Goal: Book appointment/travel/reservation

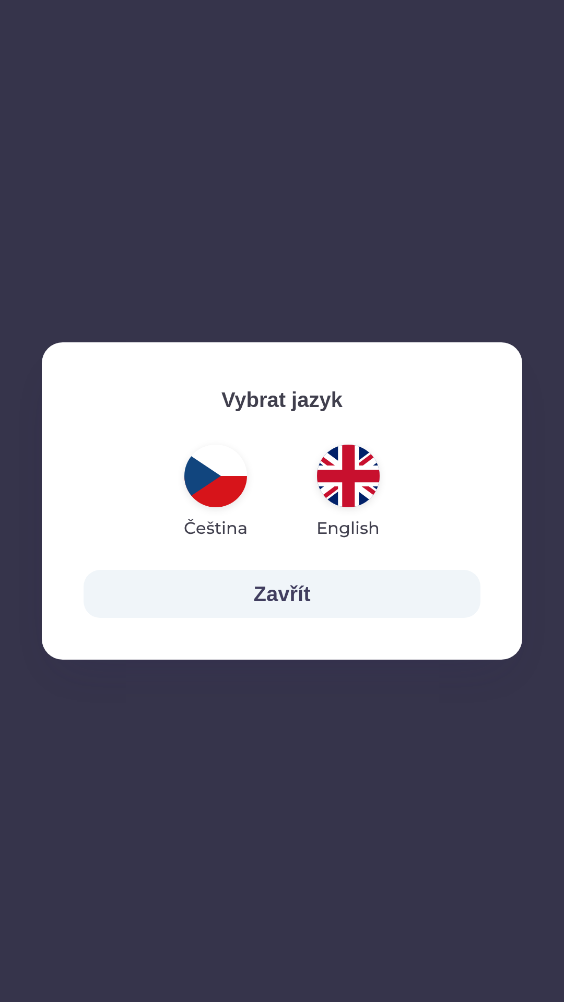
click at [338, 479] on img "button" at bounding box center [348, 476] width 63 height 63
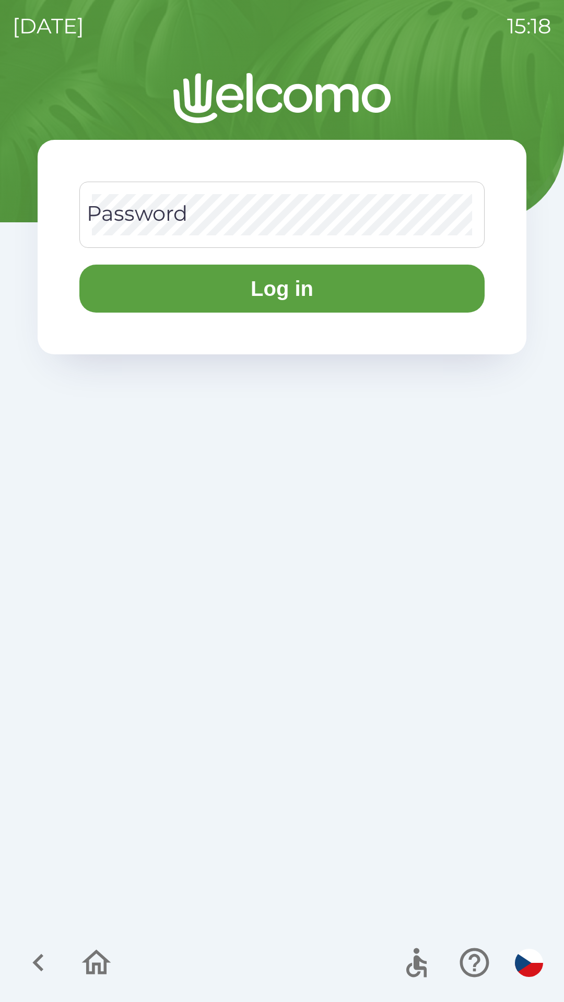
click at [152, 209] on div "Password Password" at bounding box center [281, 215] width 405 height 66
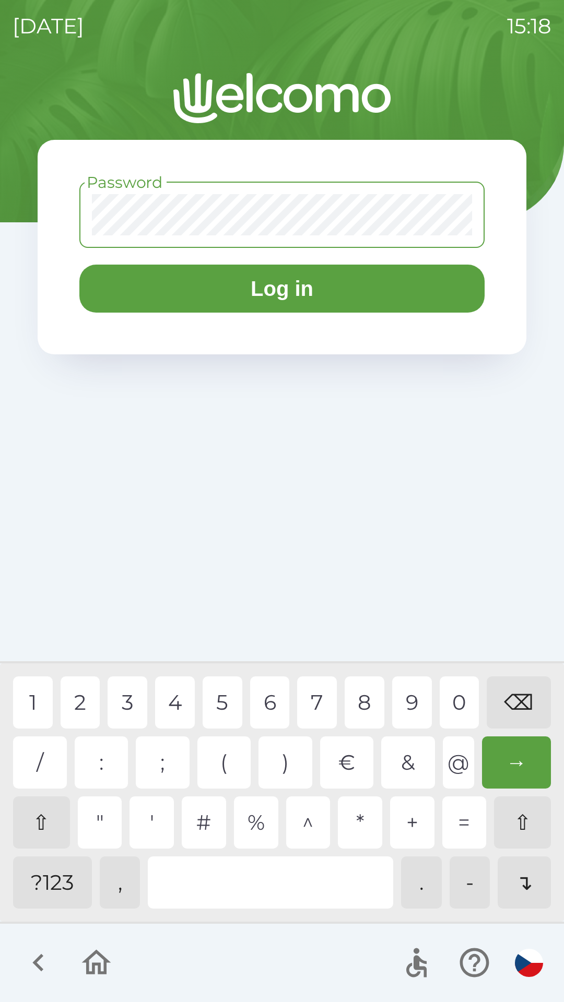
click at [41, 880] on div "?123" at bounding box center [52, 882] width 79 height 52
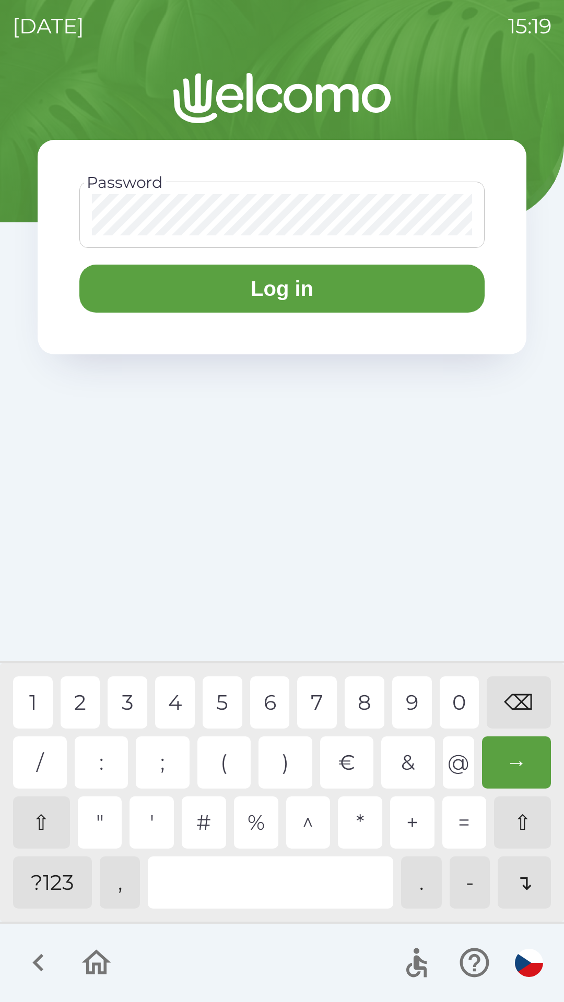
click at [33, 701] on div "1" at bounding box center [33, 702] width 40 height 52
click at [83, 705] on div "2" at bounding box center [81, 702] width 40 height 52
click at [126, 702] on div "3" at bounding box center [127, 702] width 40 height 52
click at [180, 706] on div "4" at bounding box center [175, 702] width 40 height 52
click at [224, 710] on div "5" at bounding box center [222, 702] width 40 height 52
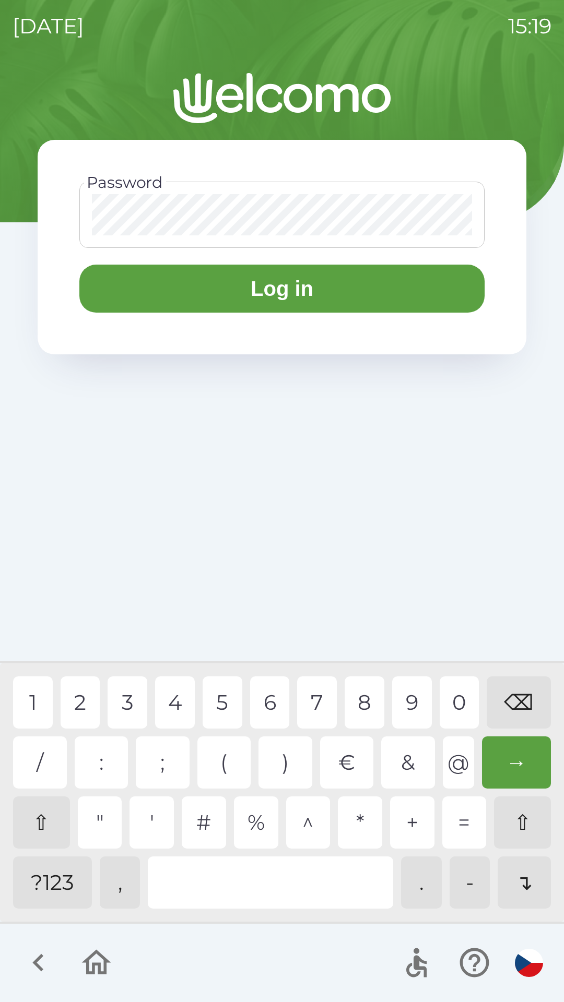
click at [276, 704] on div "6" at bounding box center [270, 702] width 40 height 52
click at [419, 701] on div "9" at bounding box center [412, 702] width 40 height 52
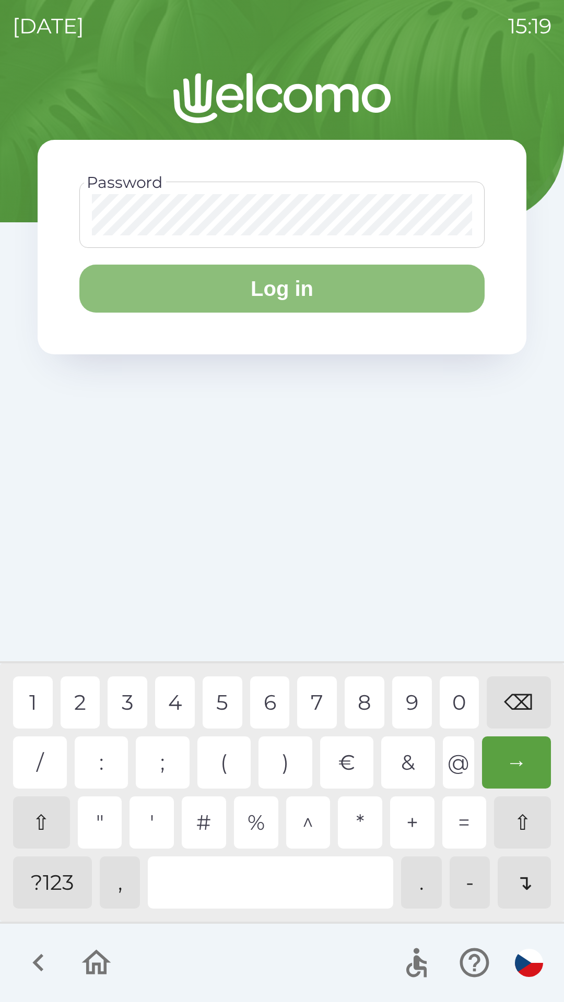
click at [308, 297] on button "Log in" at bounding box center [281, 289] width 405 height 48
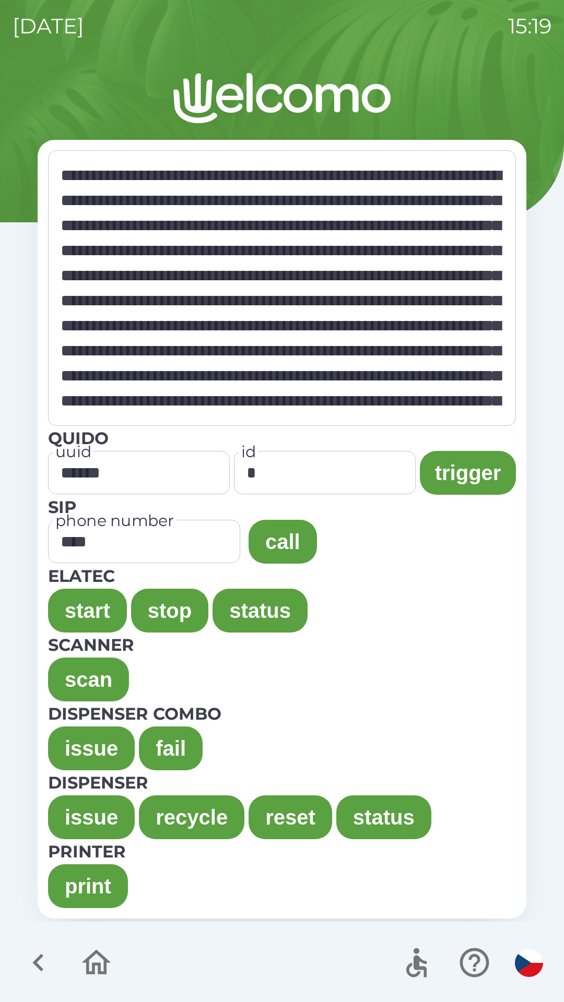
click at [92, 882] on button "print" at bounding box center [88, 886] width 80 height 44
click at [71, 682] on button "scan" at bounding box center [88, 680] width 81 height 44
click at [69, 607] on button "start" at bounding box center [87, 611] width 79 height 44
click at [182, 603] on button "stop" at bounding box center [169, 611] width 77 height 44
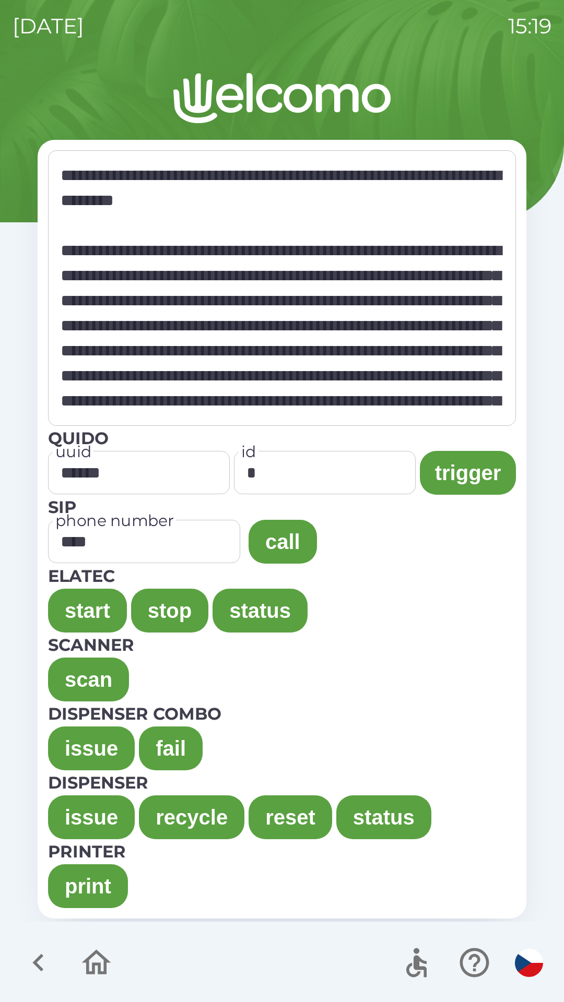
click at [71, 604] on button "start" at bounding box center [87, 611] width 79 height 44
click at [86, 817] on button "issue" at bounding box center [91, 817] width 87 height 44
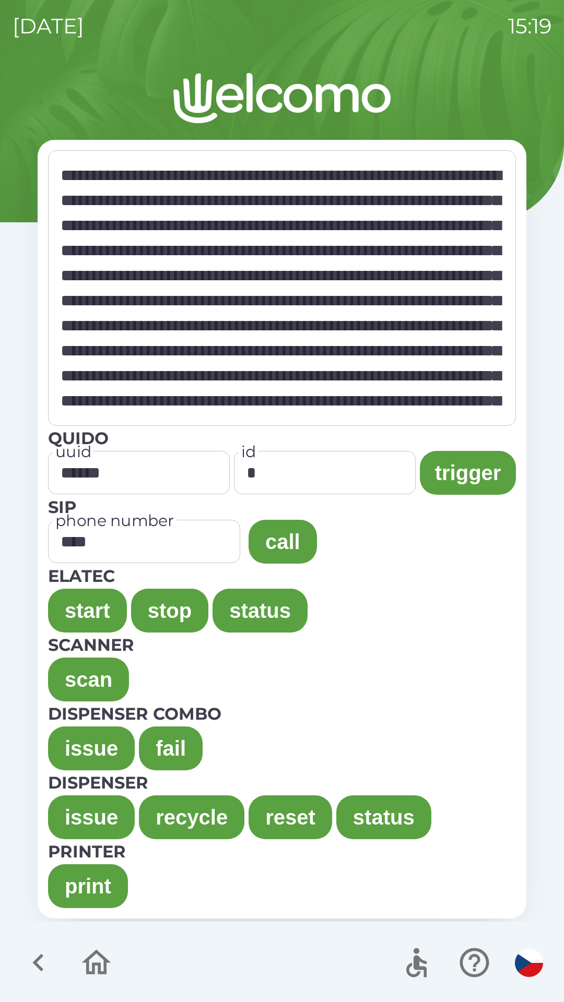
click at [176, 809] on button "recycle" at bounding box center [191, 817] width 105 height 44
click at [277, 829] on button "reset" at bounding box center [289, 817] width 83 height 44
type textarea "**********"
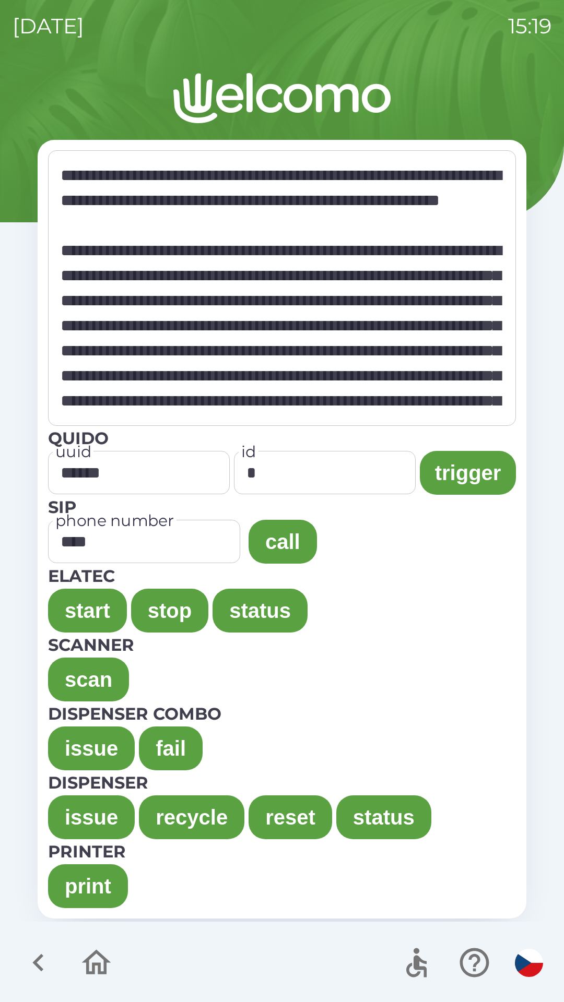
click at [457, 961] on icon "button" at bounding box center [474, 962] width 35 height 35
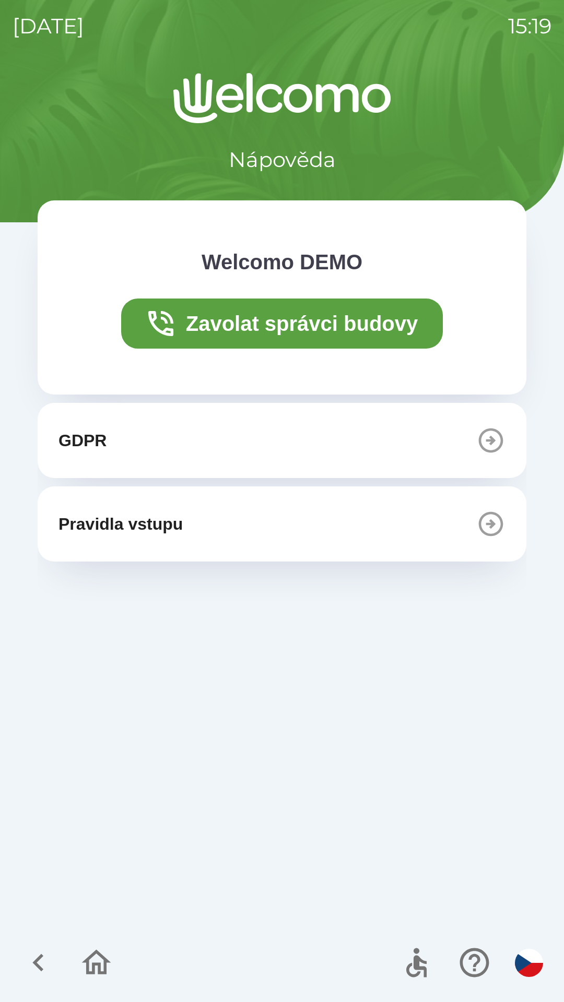
click at [200, 817] on div "GDPR Pravidla vstupu" at bounding box center [282, 662] width 488 height 518
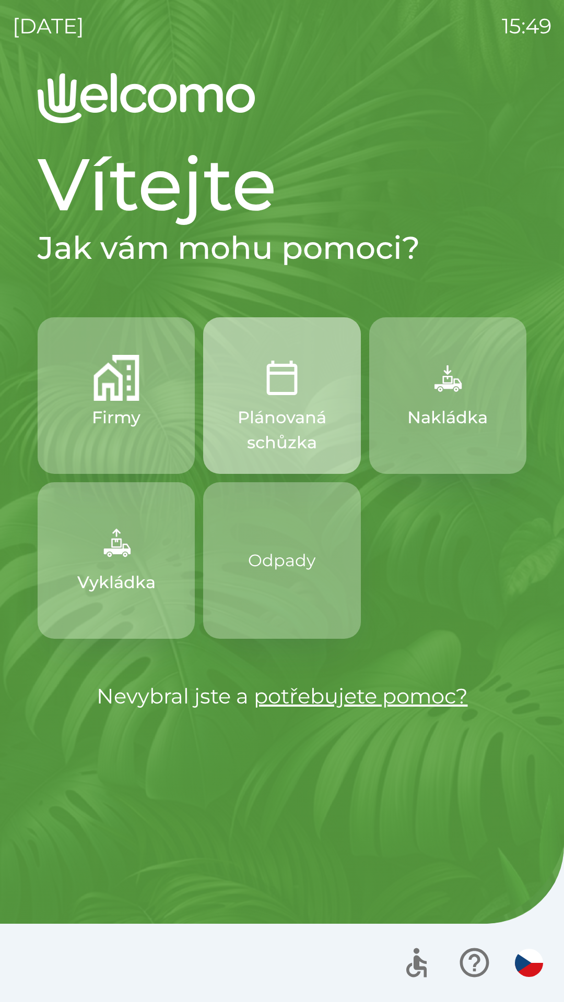
click at [283, 390] on img "button" at bounding box center [282, 378] width 46 height 46
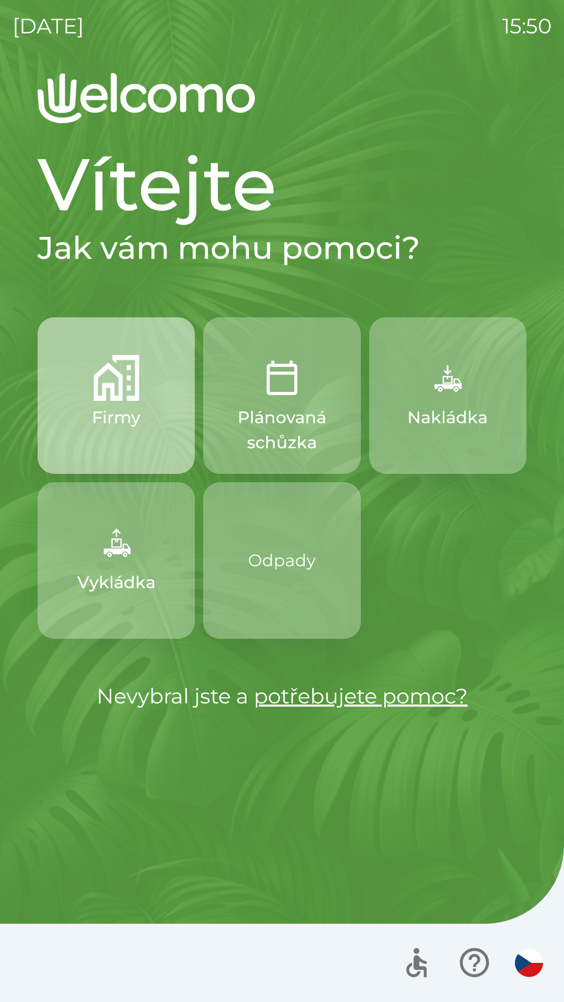
click at [126, 370] on img "button" at bounding box center [116, 378] width 46 height 46
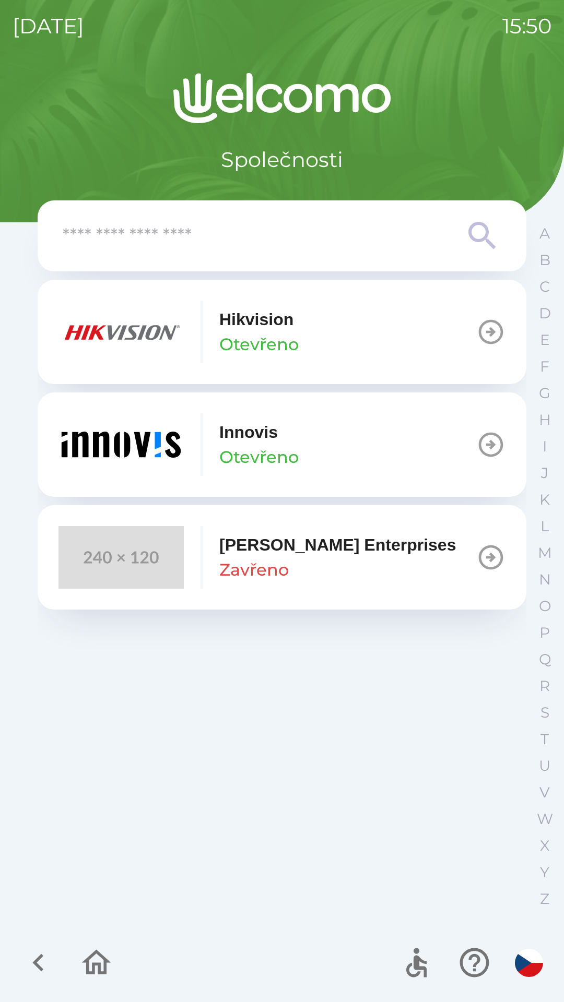
click at [341, 445] on button "[PERSON_NAME]" at bounding box center [282, 444] width 488 height 104
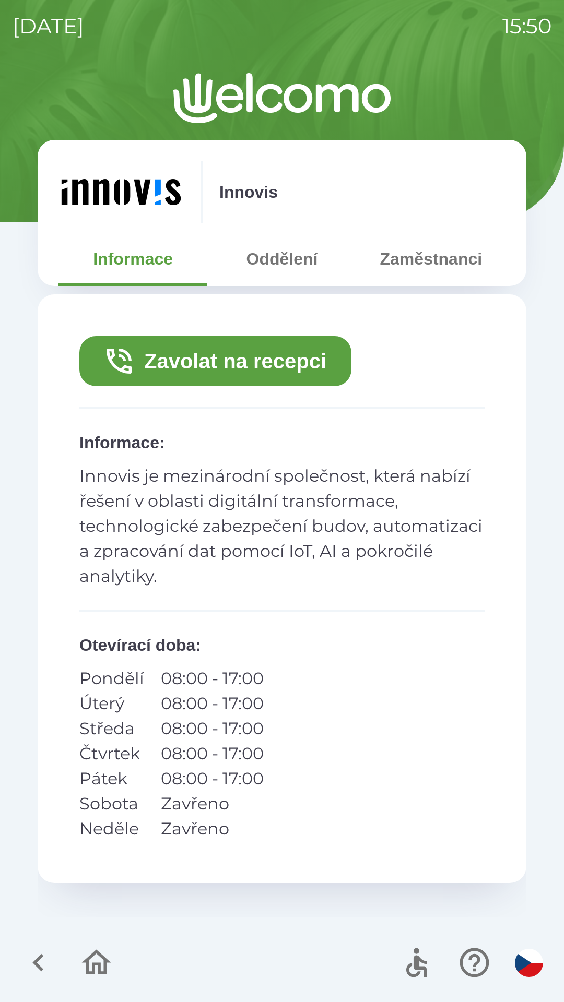
click at [433, 252] on button "Zaměstnanci" at bounding box center [430, 259] width 149 height 38
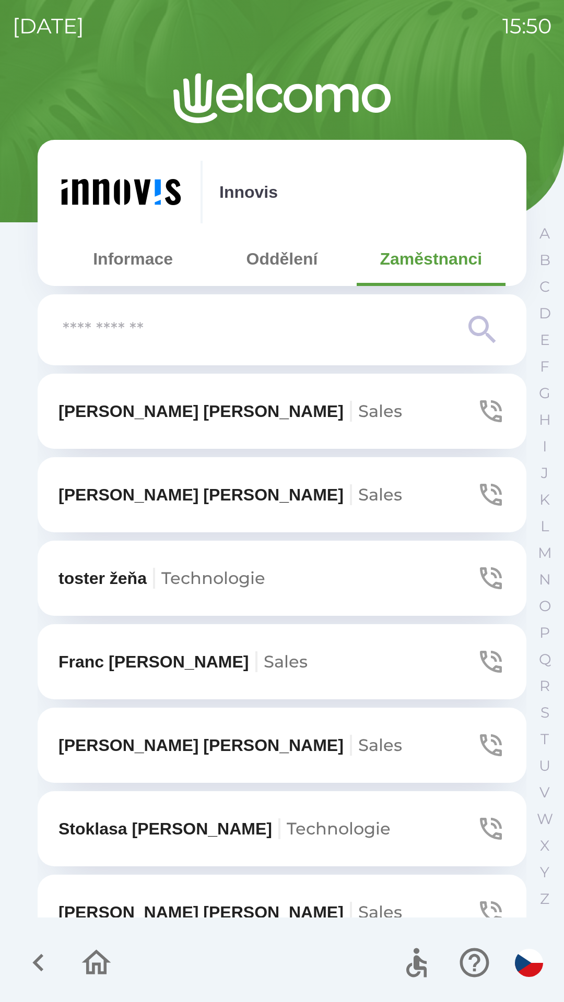
click at [274, 258] on button "Oddělení" at bounding box center [281, 259] width 149 height 38
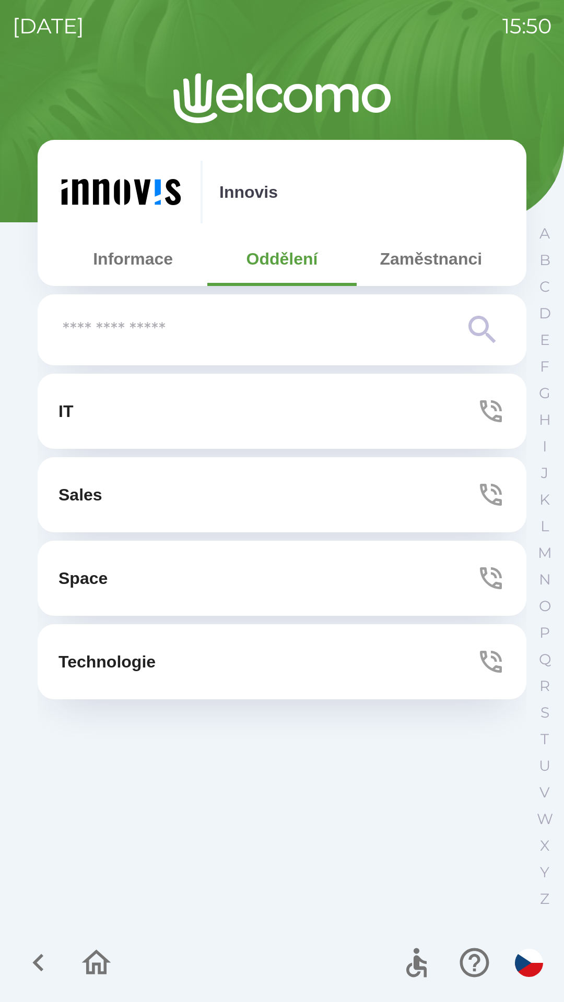
click at [404, 253] on button "Zaměstnanci" at bounding box center [430, 259] width 149 height 38
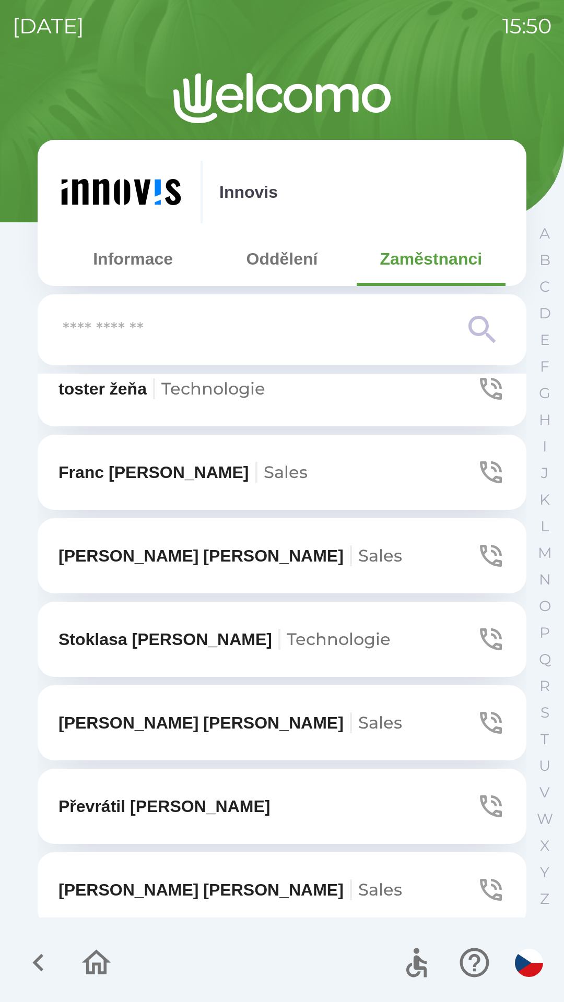
scroll to position [366, 0]
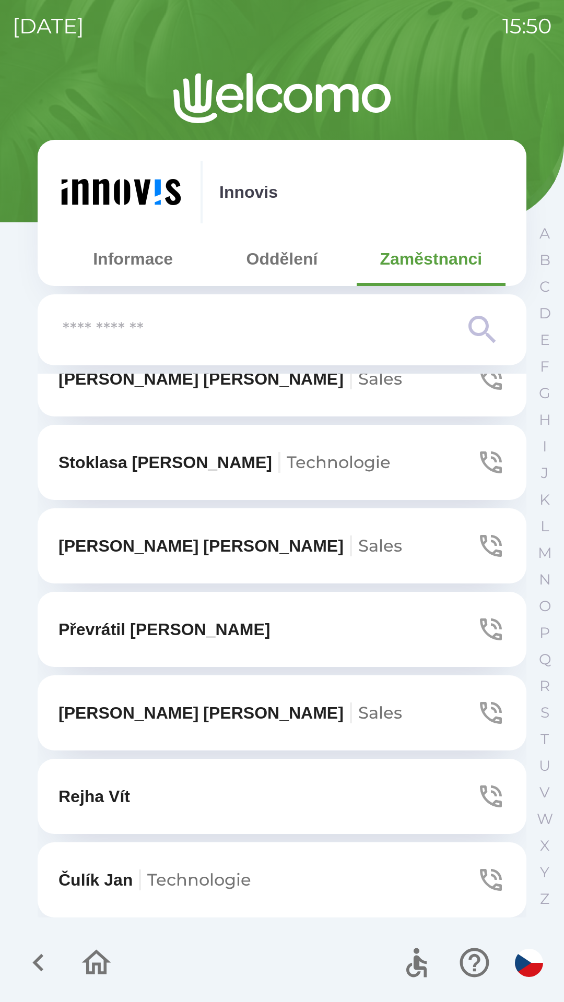
click at [317, 799] on button "[PERSON_NAME]" at bounding box center [282, 796] width 488 height 75
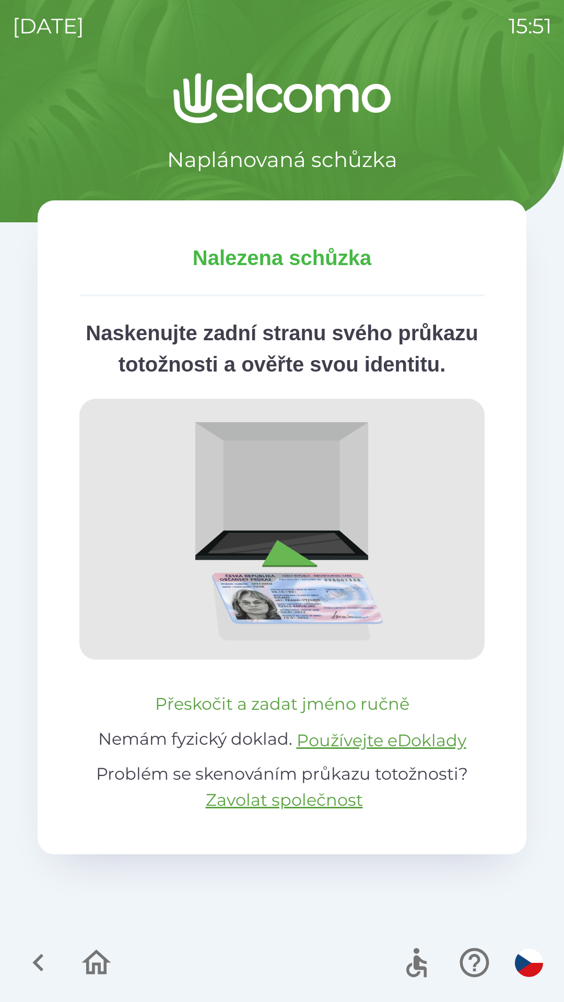
click at [213, 716] on button "Přeskočit a zadat jméno ručně" at bounding box center [282, 703] width 262 height 25
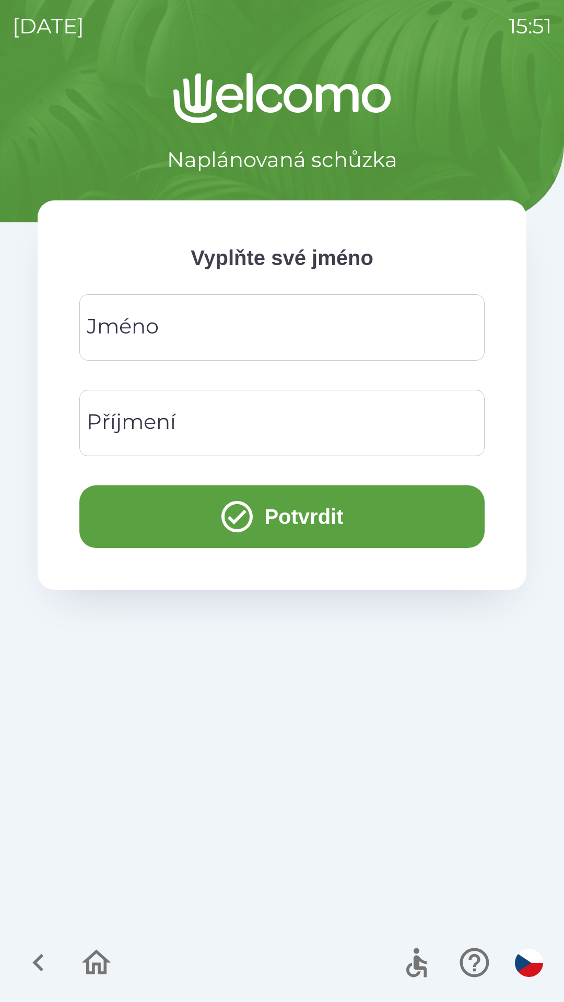
click at [214, 326] on input "Jméno" at bounding box center [282, 327] width 380 height 41
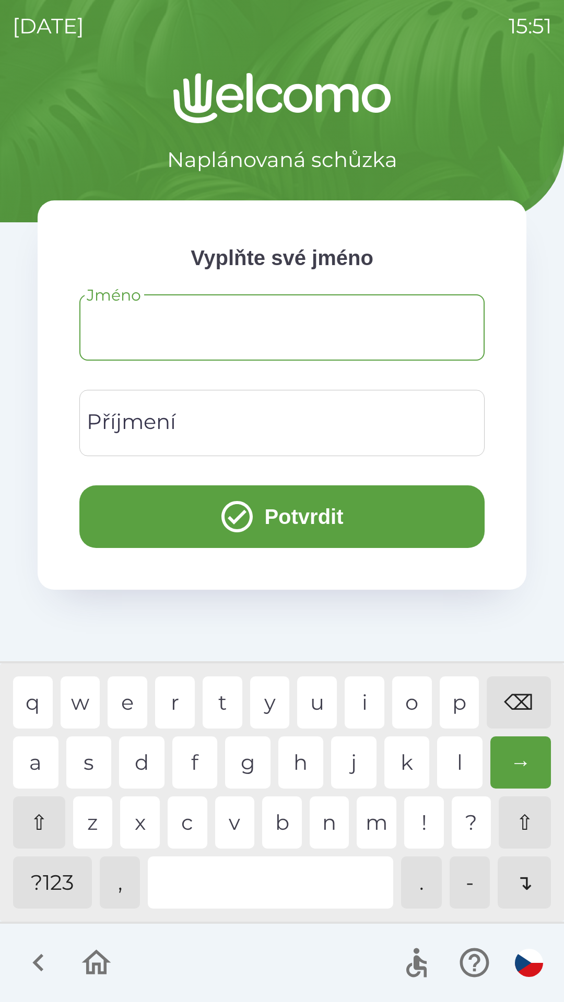
type input "*"
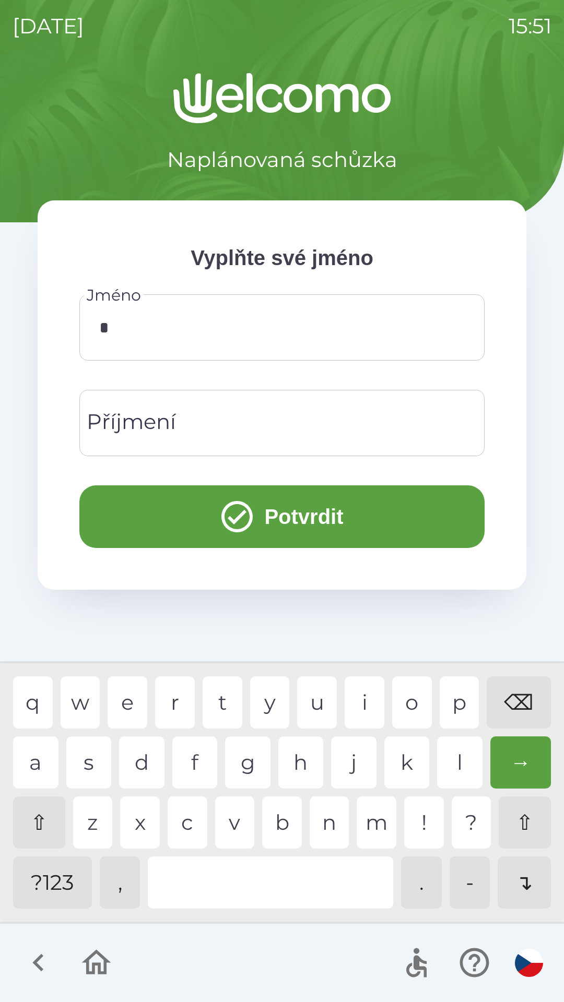
click at [169, 414] on div "Příjmení Příjmení" at bounding box center [281, 423] width 405 height 66
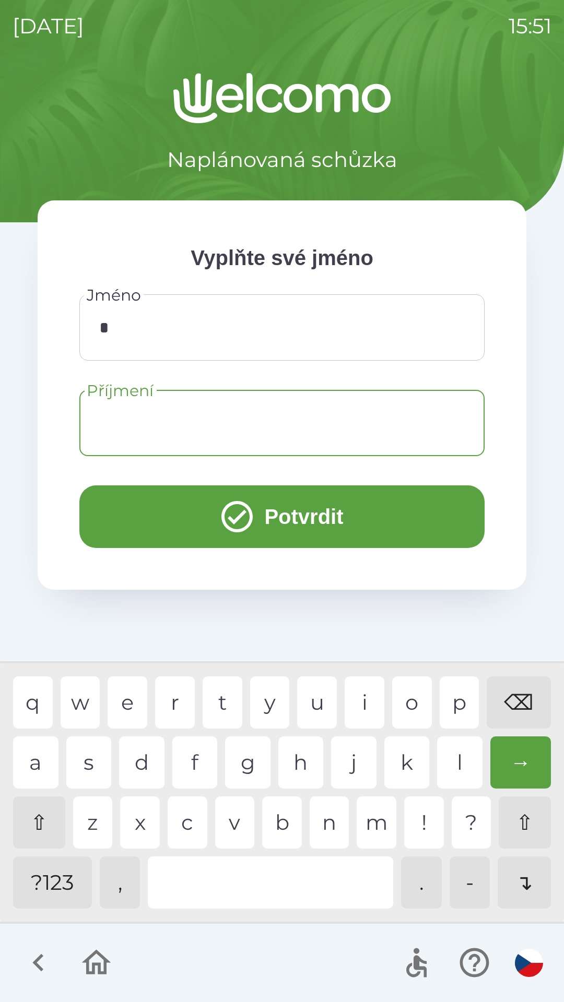
type input "*"
click at [177, 701] on div "r" at bounding box center [175, 702] width 40 height 52
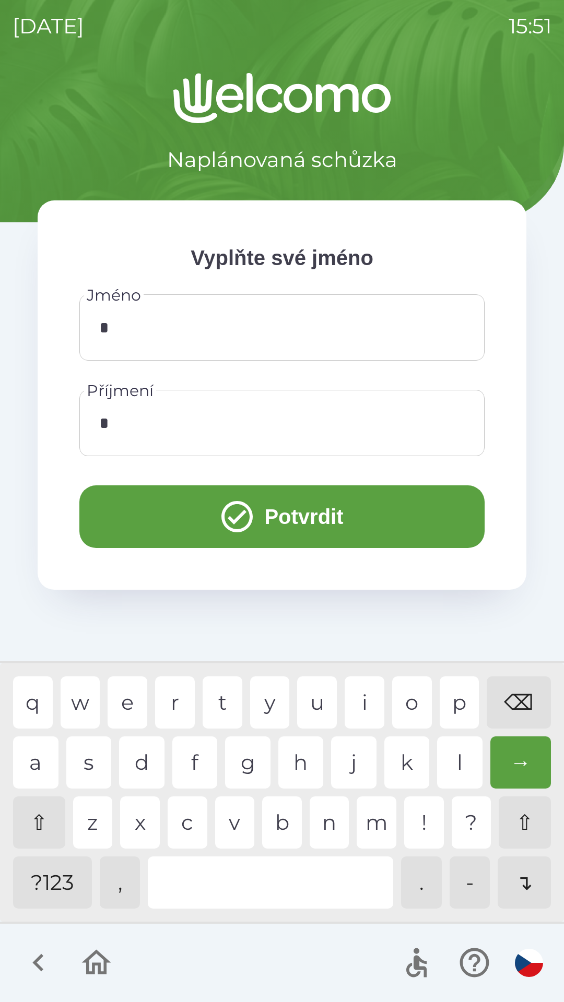
click at [334, 510] on button "Potvrdit" at bounding box center [281, 516] width 405 height 63
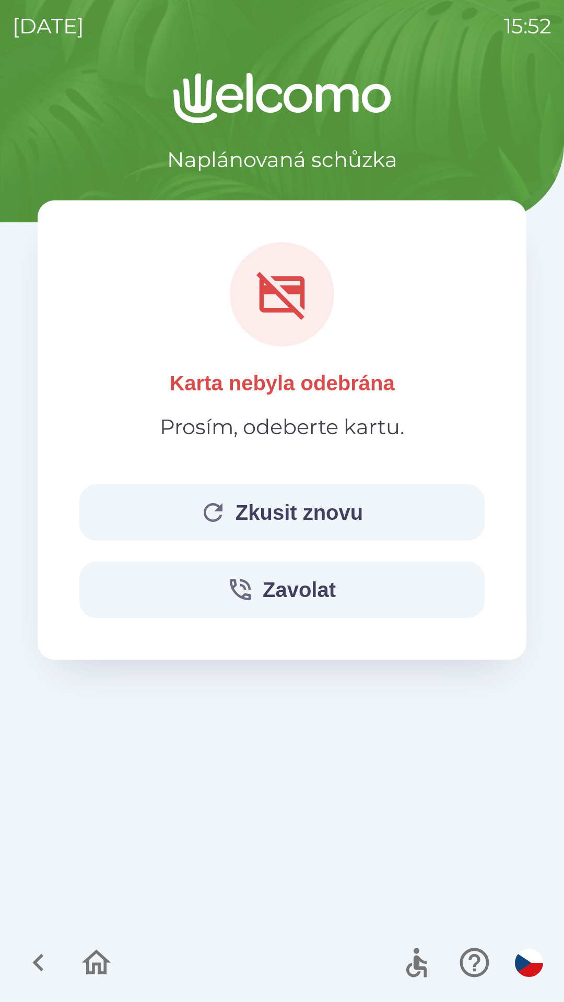
click at [95, 943] on button "button" at bounding box center [96, 962] width 43 height 43
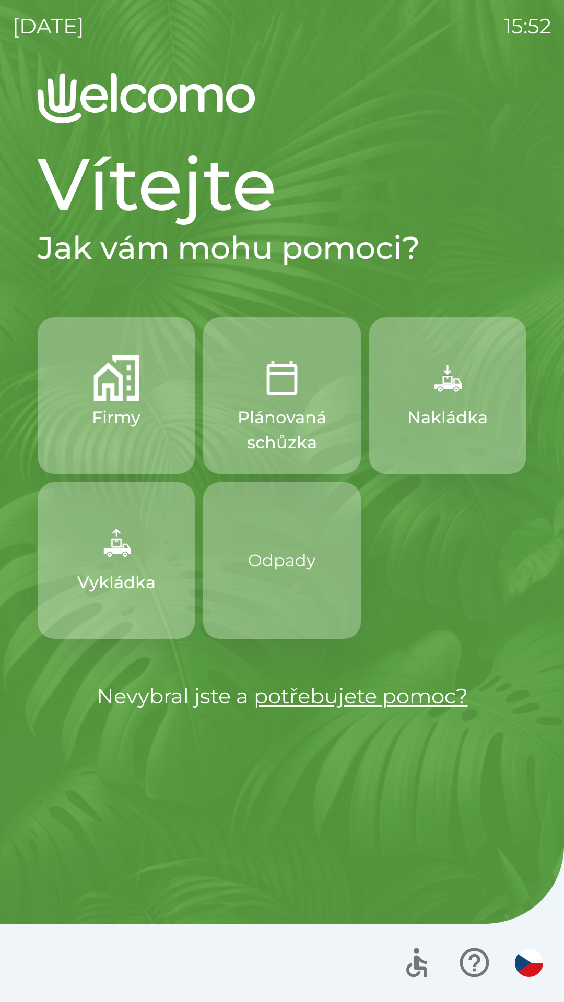
click at [465, 400] on img "button" at bounding box center [447, 378] width 46 height 46
click at [456, 380] on img "button" at bounding box center [447, 378] width 46 height 46
click at [434, 391] on img "button" at bounding box center [447, 378] width 46 height 46
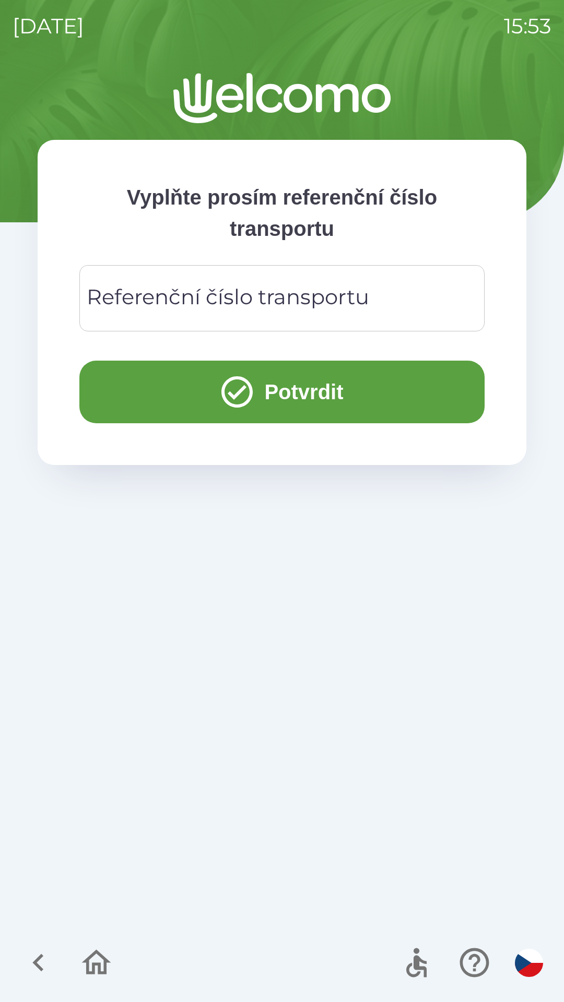
click at [177, 296] on div "Referenční číslo transportu Referenční číslo transportu" at bounding box center [281, 298] width 405 height 66
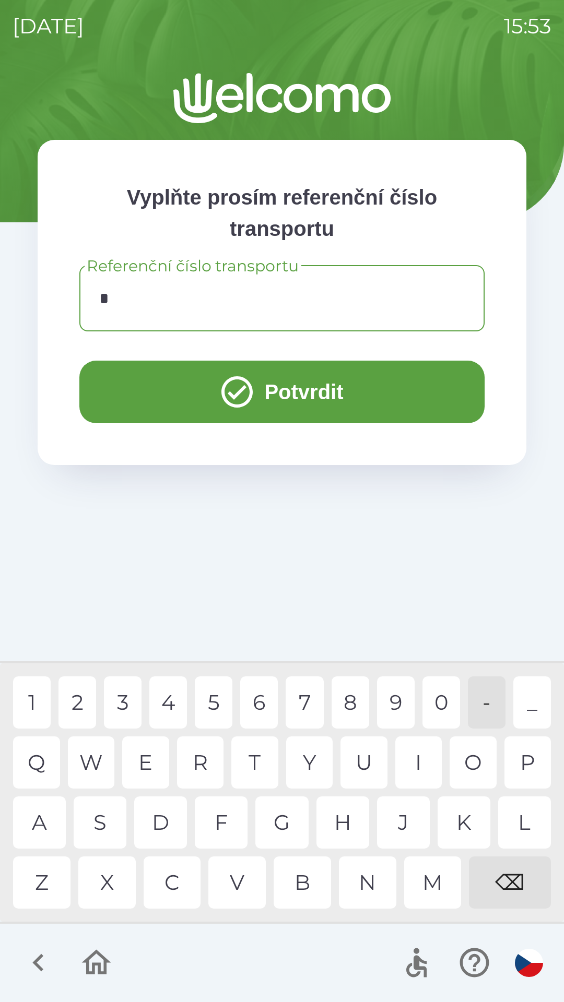
click at [160, 820] on div "D" at bounding box center [160, 822] width 53 height 52
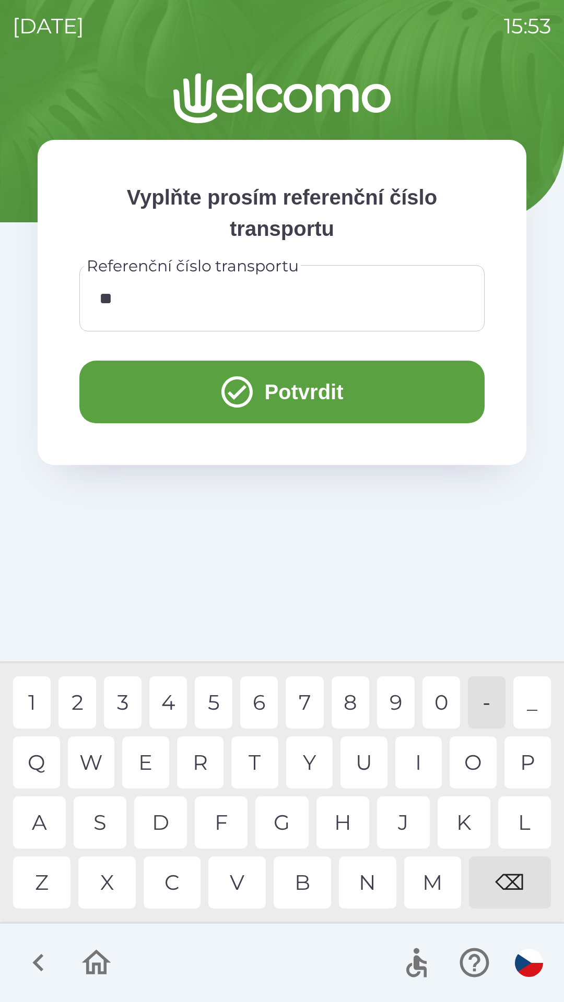
click at [211, 812] on div "F" at bounding box center [221, 822] width 53 height 52
type input "*****"
click at [284, 390] on button "Potvrdit" at bounding box center [281, 392] width 405 height 63
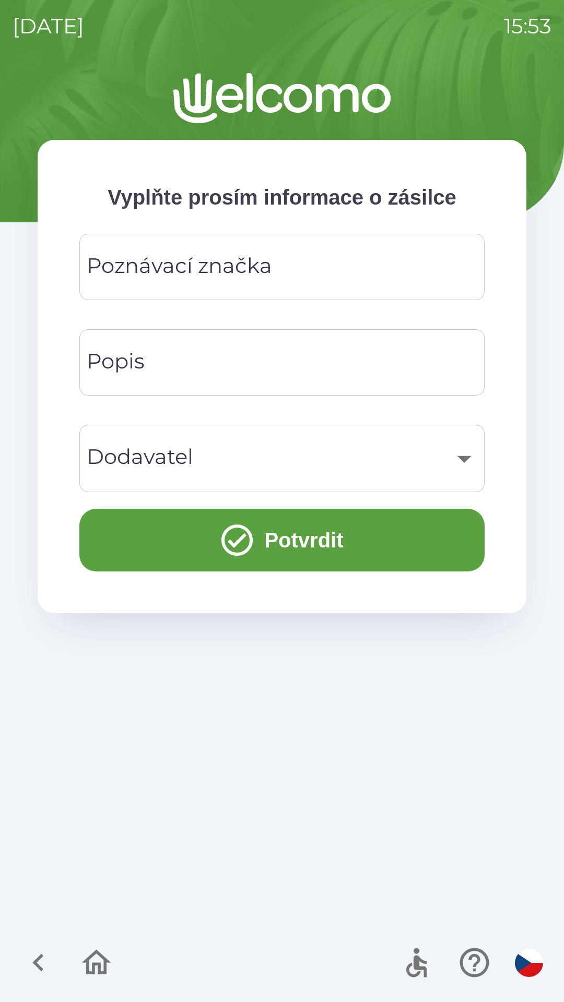
click at [223, 255] on div "Poznávací značka Poznávací značka" at bounding box center [281, 267] width 405 height 66
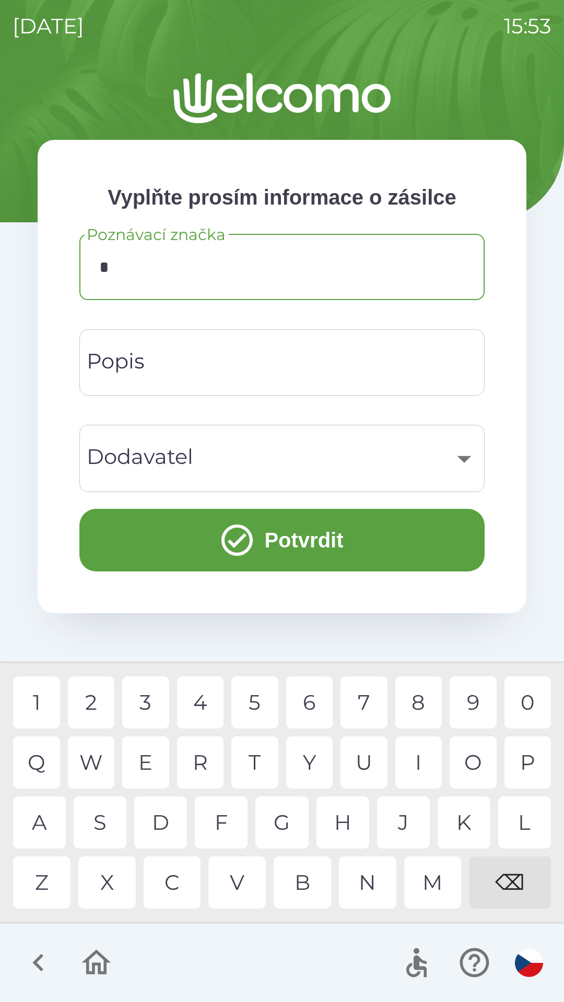
click at [158, 757] on div "E" at bounding box center [145, 762] width 47 height 52
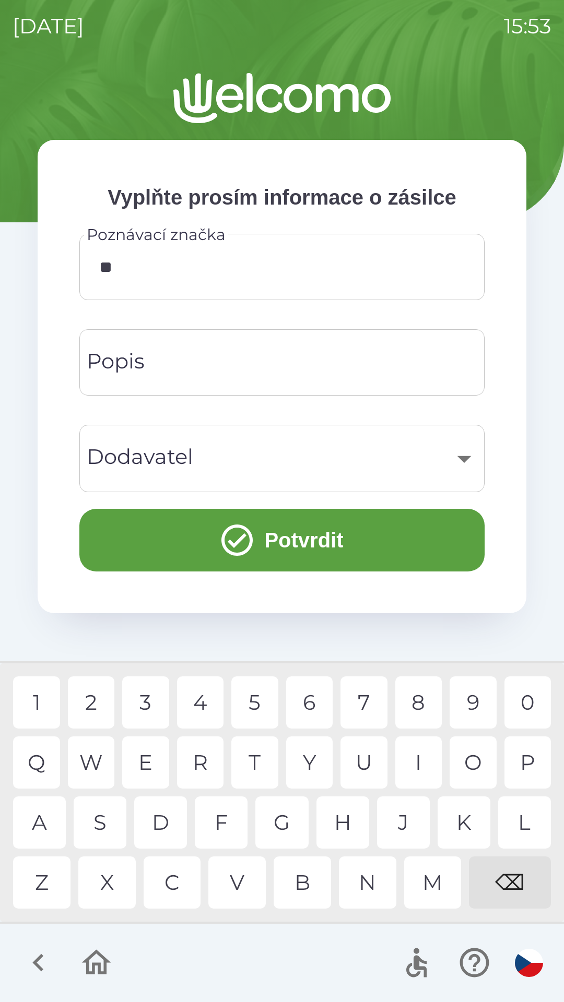
click at [199, 754] on div "R" at bounding box center [200, 762] width 47 height 52
click at [192, 689] on div "4" at bounding box center [200, 702] width 47 height 52
click at [253, 695] on div "5" at bounding box center [254, 702] width 47 height 52
click at [296, 695] on div "6" at bounding box center [309, 702] width 47 height 52
type input "******"
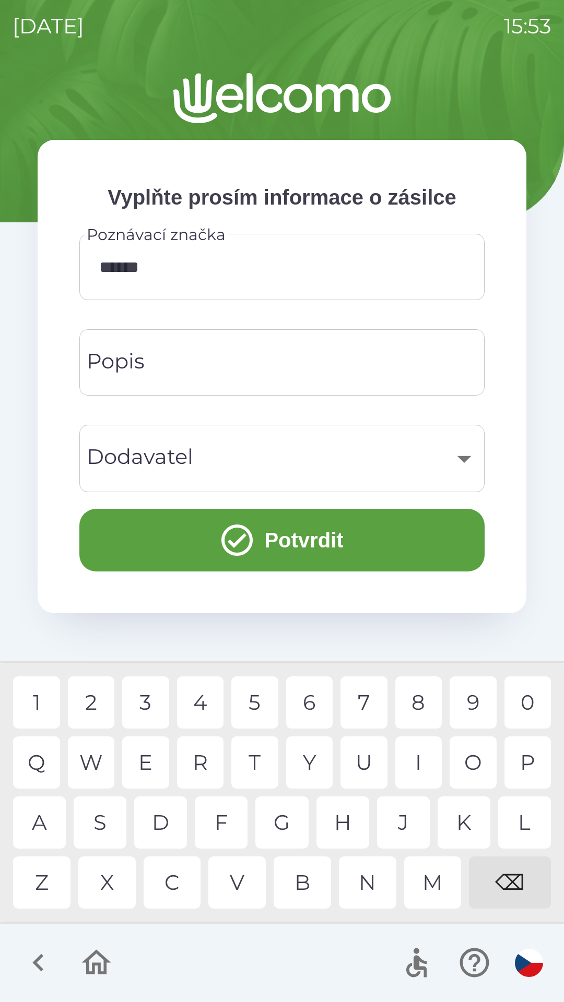
click at [370, 692] on div "7" at bounding box center [363, 702] width 47 height 52
click at [377, 464] on div "​" at bounding box center [282, 458] width 380 height 42
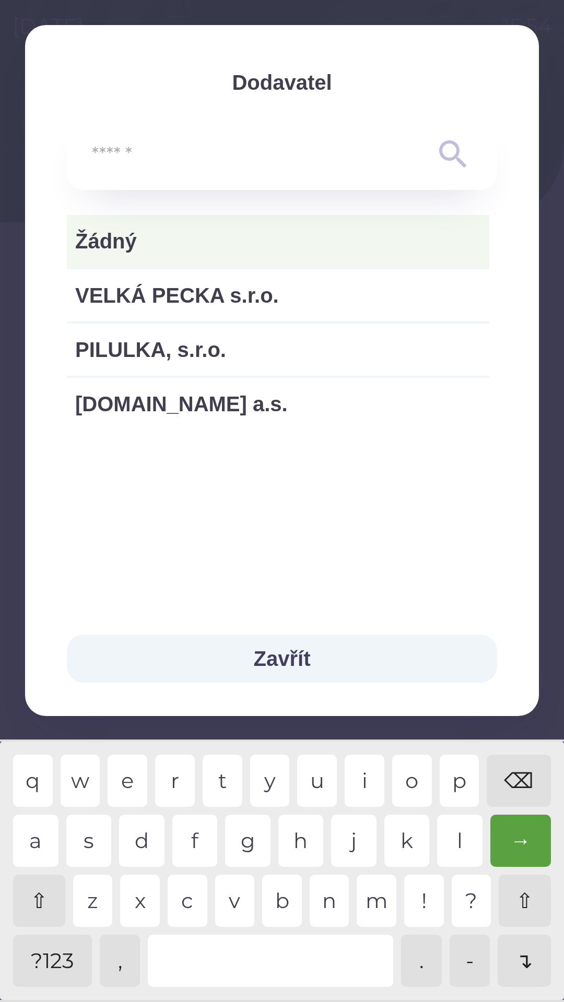
click at [127, 404] on span "[DOMAIN_NAME] a.s." at bounding box center [277, 403] width 405 height 31
type input "***"
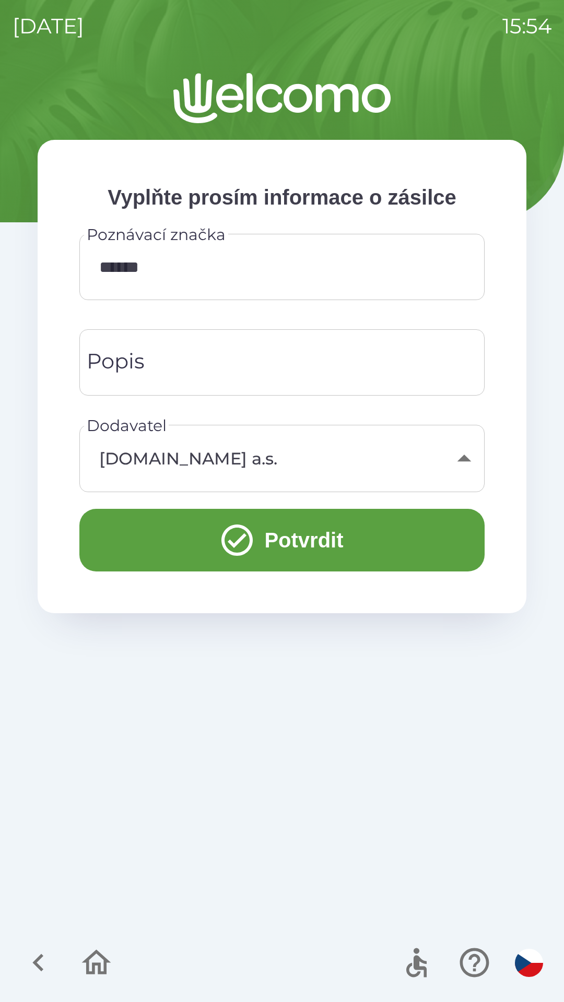
click at [297, 521] on button "Potvrdit" at bounding box center [281, 540] width 405 height 63
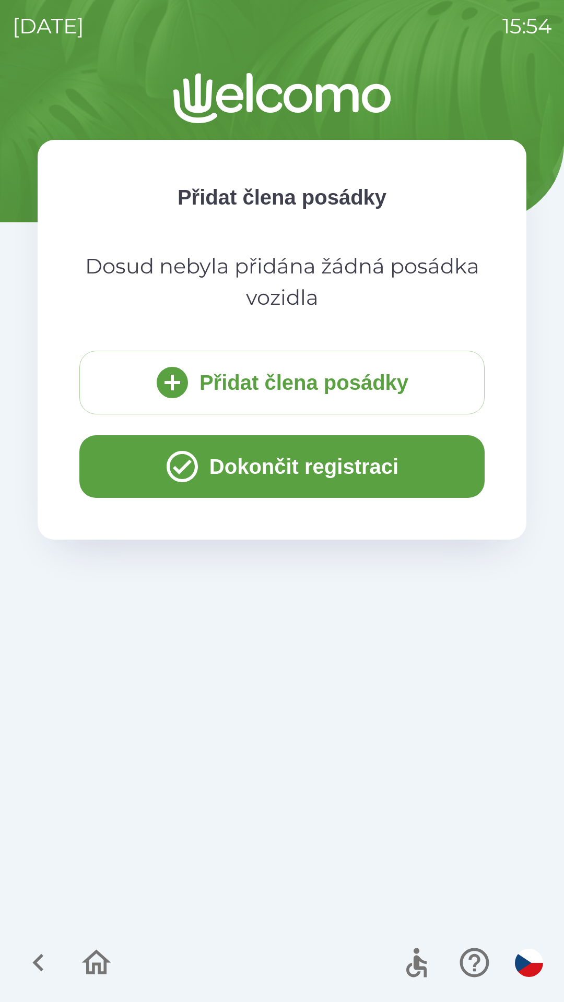
click at [305, 468] on button "Dokončit registraci" at bounding box center [281, 466] width 405 height 63
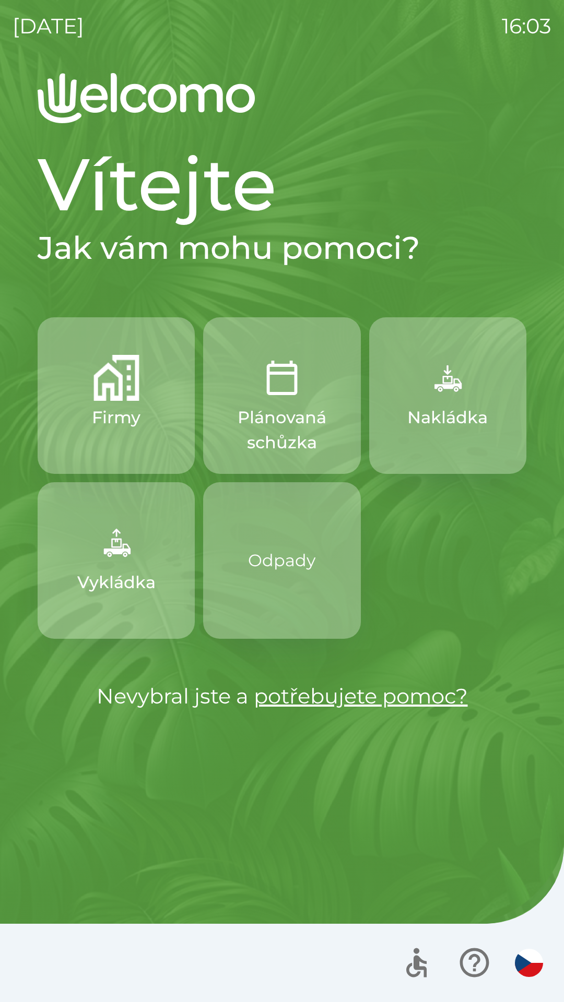
click at [368, 692] on link "potřebujete pomoc?" at bounding box center [361, 696] width 214 height 26
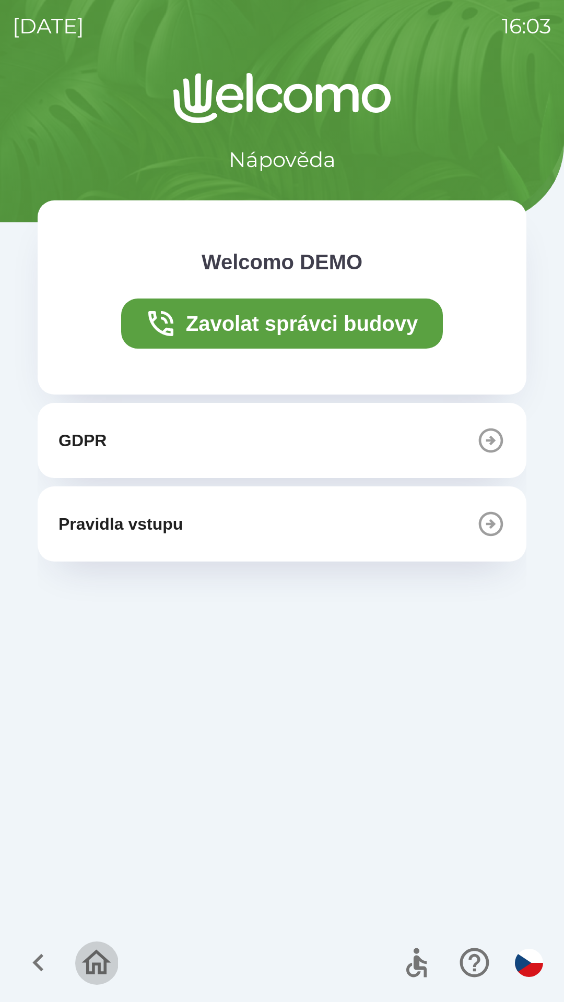
click at [91, 961] on icon "button" at bounding box center [96, 962] width 35 height 35
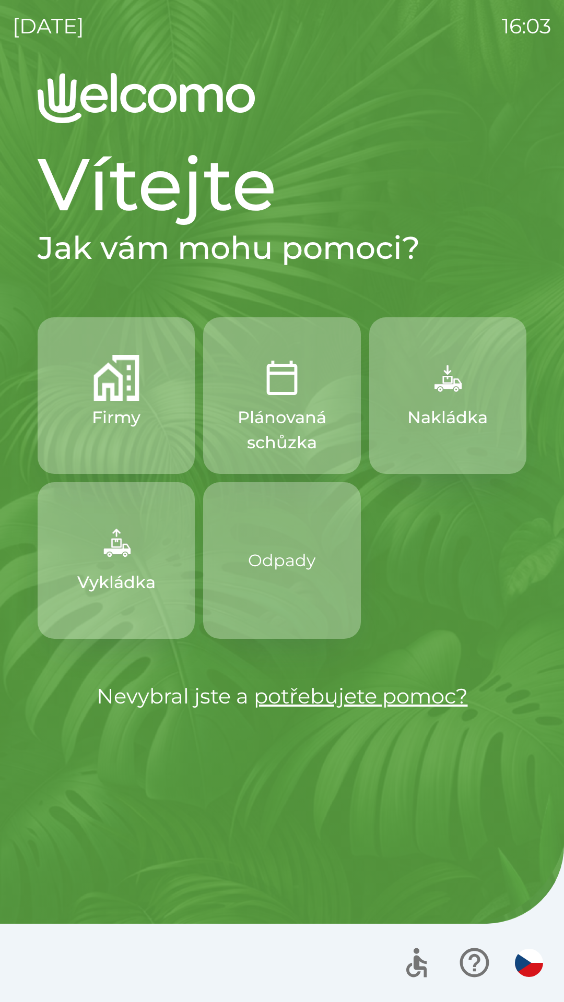
click at [464, 957] on icon "button" at bounding box center [474, 962] width 35 height 35
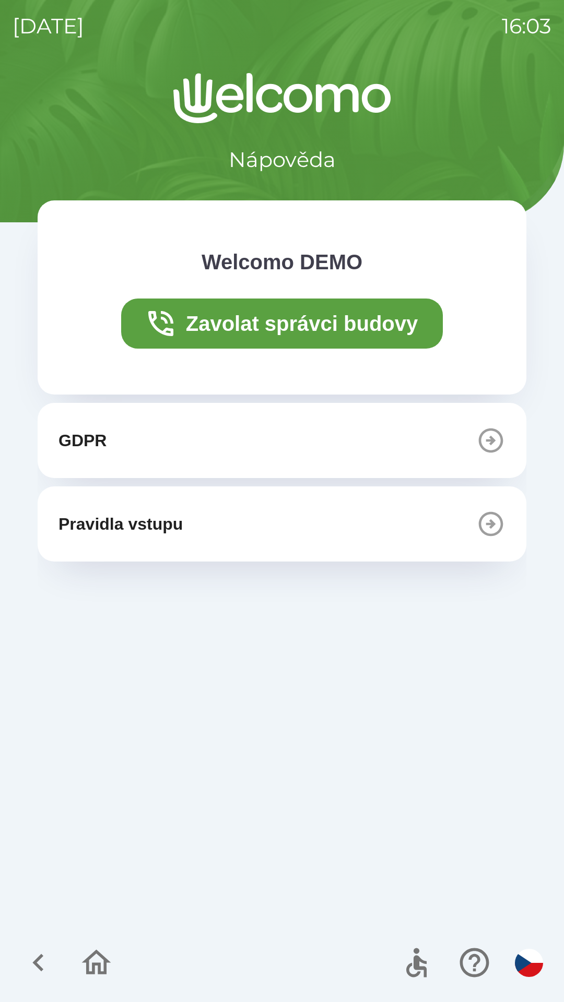
click at [211, 439] on button "GDPR" at bounding box center [282, 440] width 488 height 75
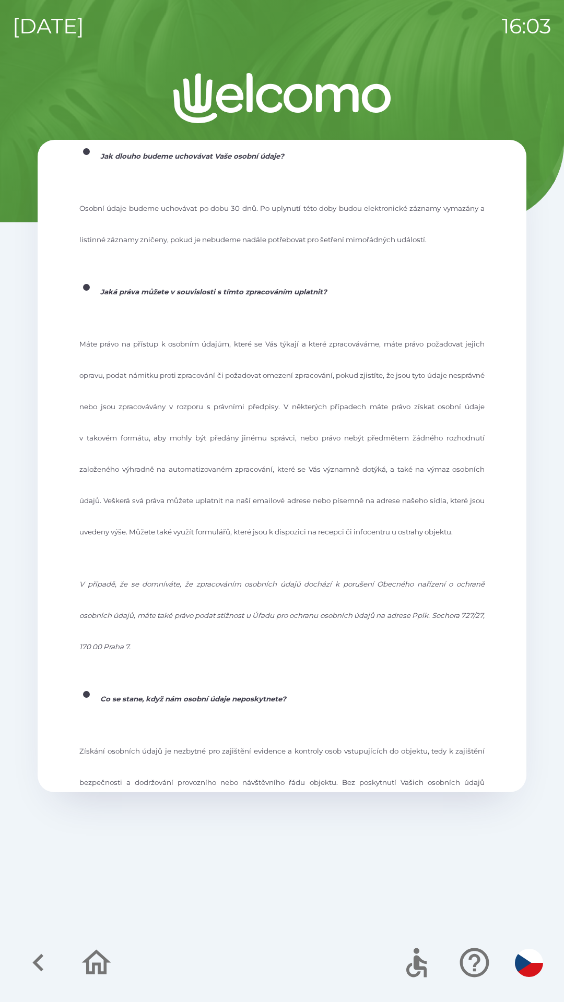
scroll to position [1348, 0]
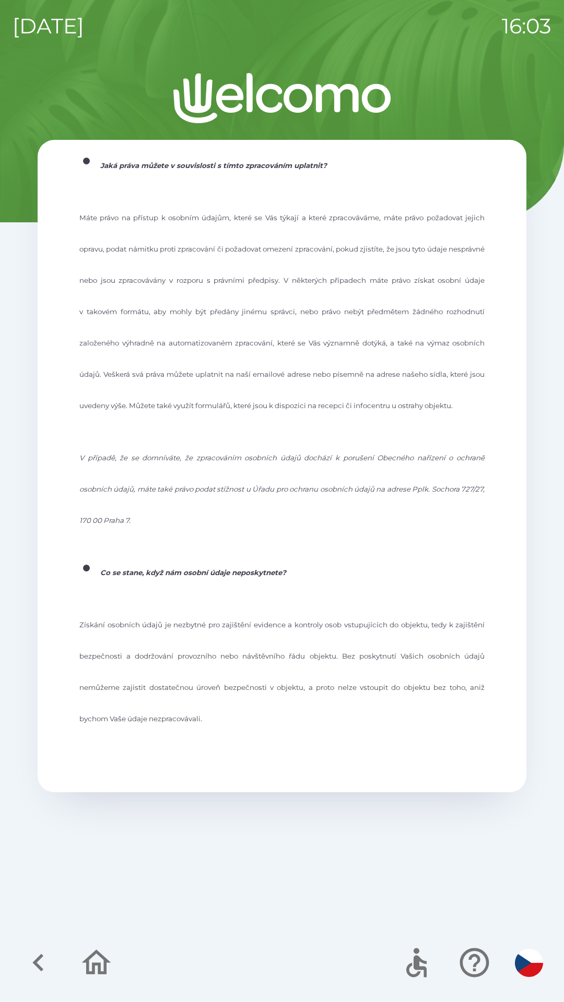
click at [39, 954] on icon "button" at bounding box center [38, 962] width 35 height 35
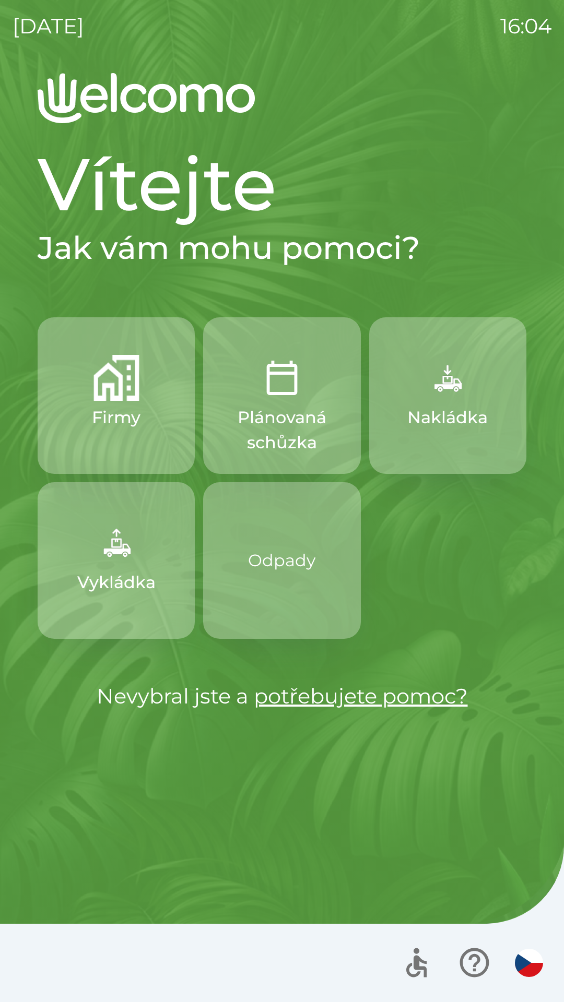
click at [462, 956] on icon "button" at bounding box center [473, 962] width 29 height 29
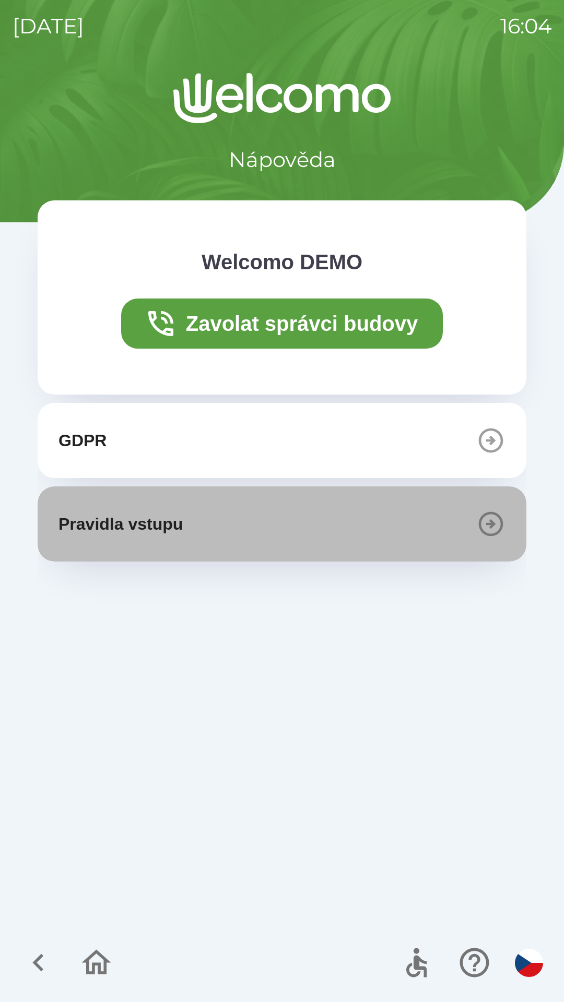
click at [255, 530] on button "Pravidla vstupu" at bounding box center [282, 523] width 488 height 75
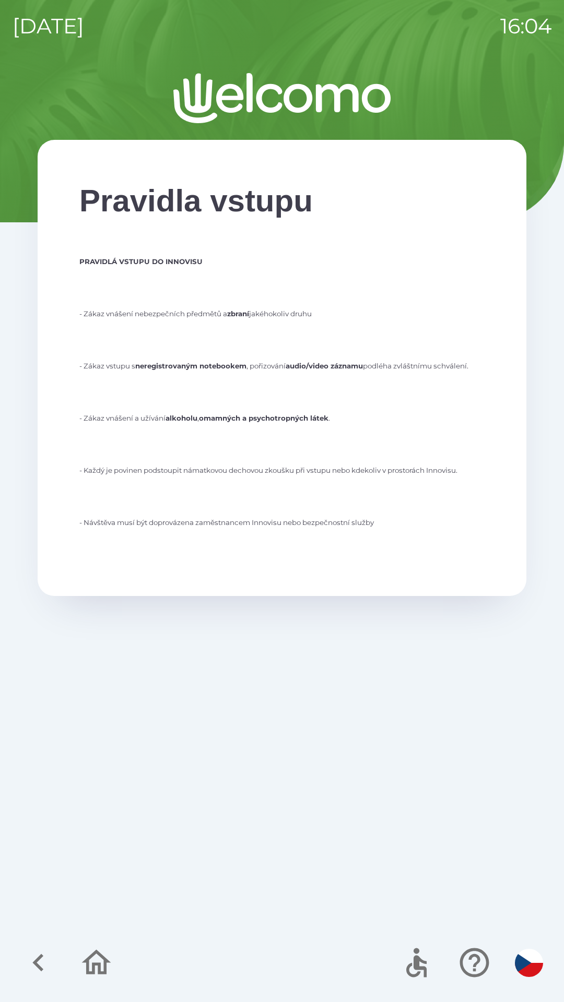
click at [92, 966] on icon "button" at bounding box center [96, 962] width 35 height 35
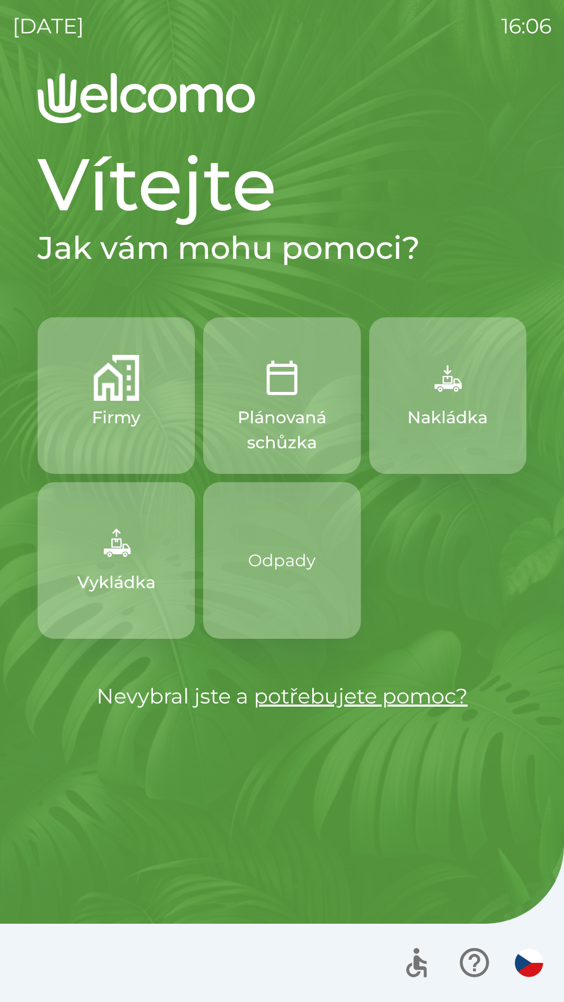
click at [413, 971] on icon "button" at bounding box center [416, 962] width 35 height 35
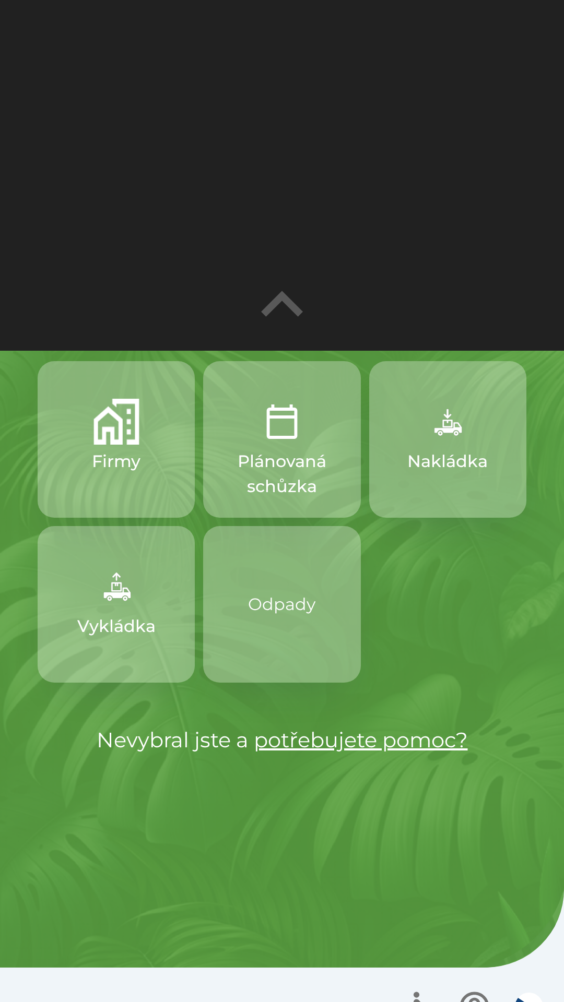
scroll to position [351, 0]
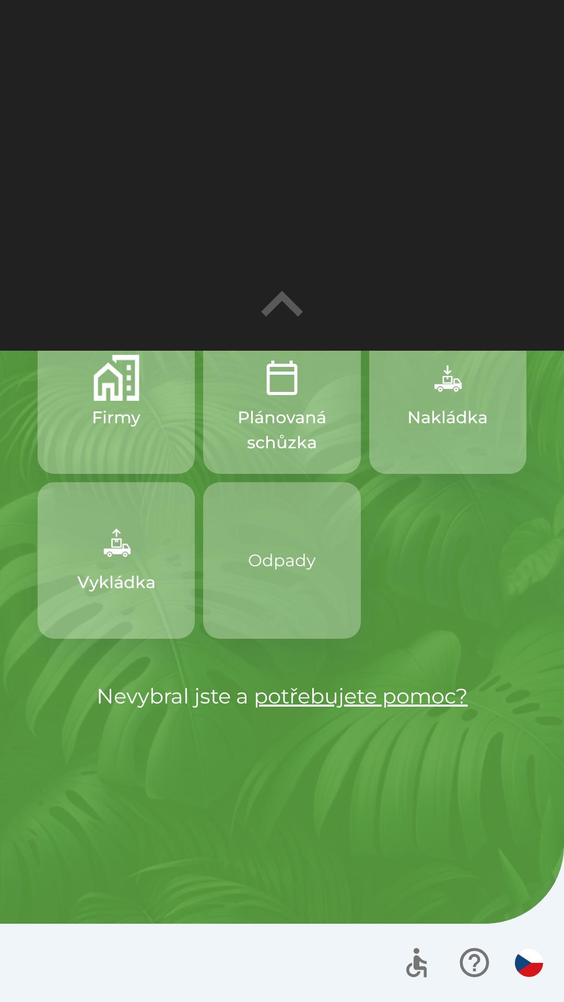
click at [273, 308] on icon "button" at bounding box center [282, 304] width 42 height 26
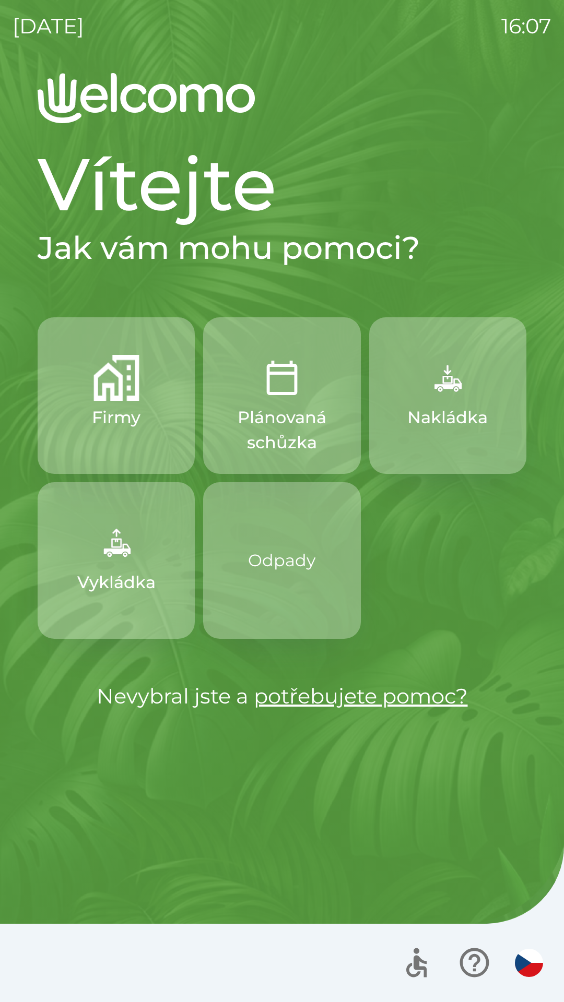
scroll to position [0, 0]
click at [272, 605] on button "Odpady" at bounding box center [281, 560] width 157 height 157
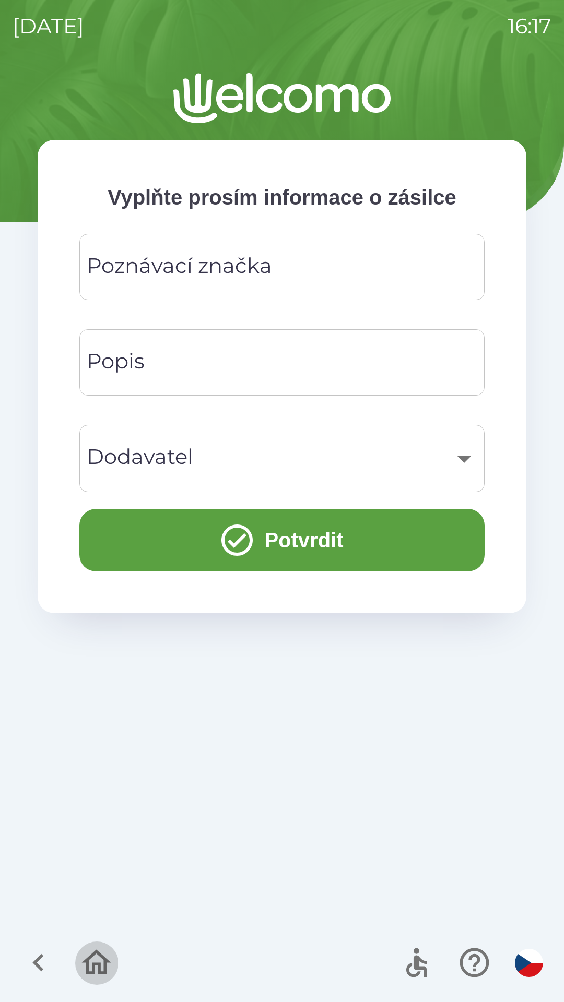
click at [92, 960] on icon "button" at bounding box center [96, 962] width 35 height 35
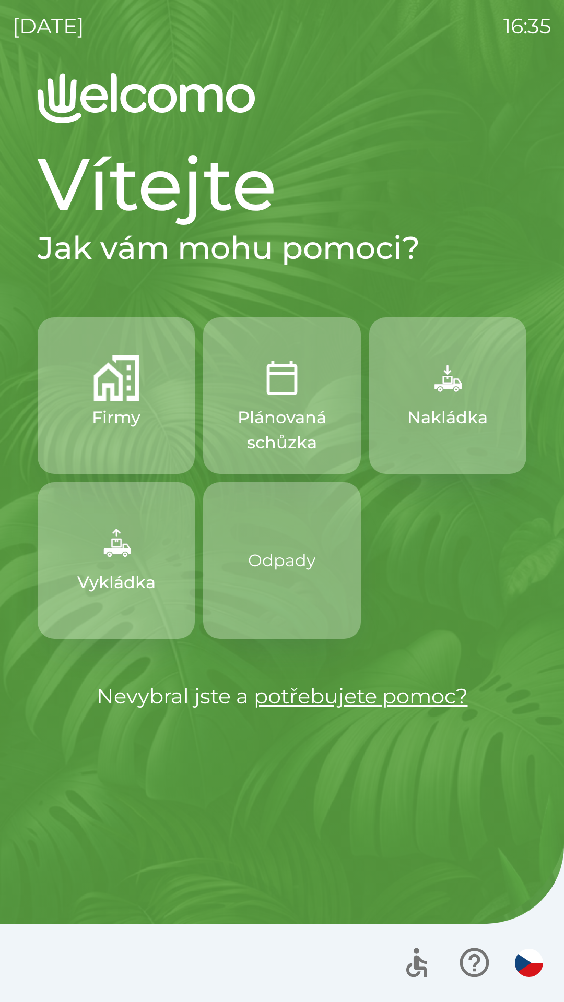
click at [112, 394] on img "button" at bounding box center [116, 378] width 46 height 46
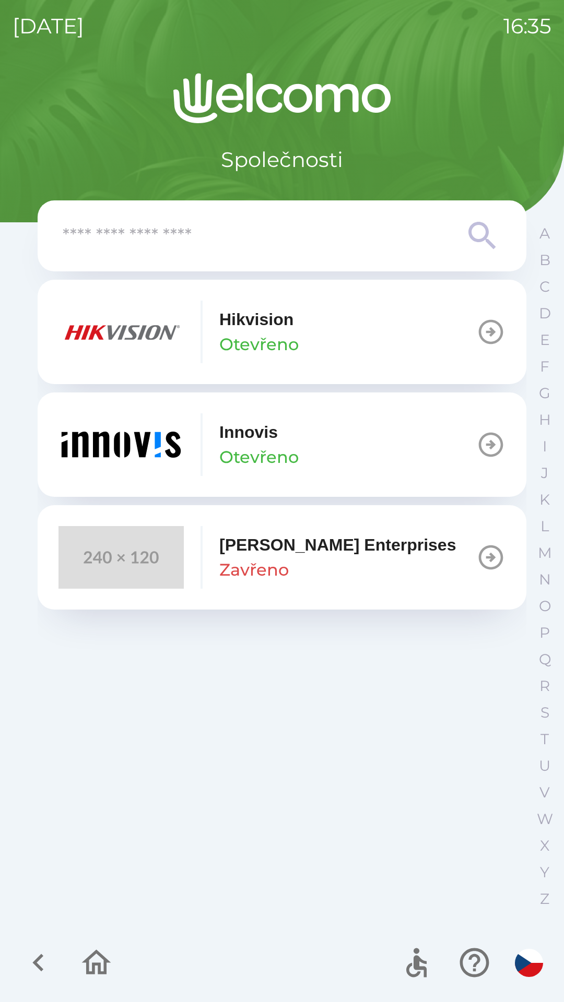
click at [325, 437] on button "[PERSON_NAME]" at bounding box center [282, 444] width 488 height 104
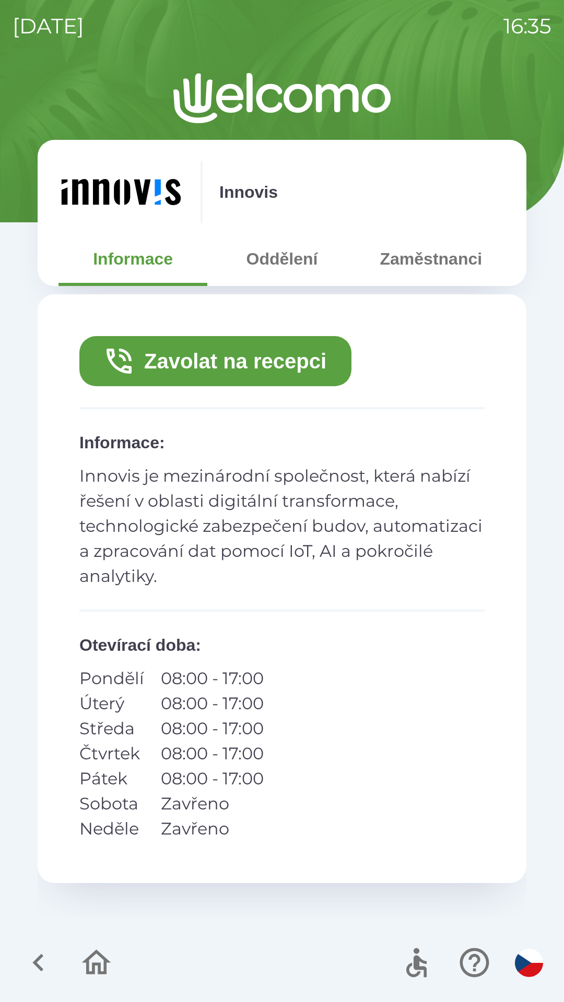
click at [416, 257] on button "Zaměstnanci" at bounding box center [430, 259] width 149 height 38
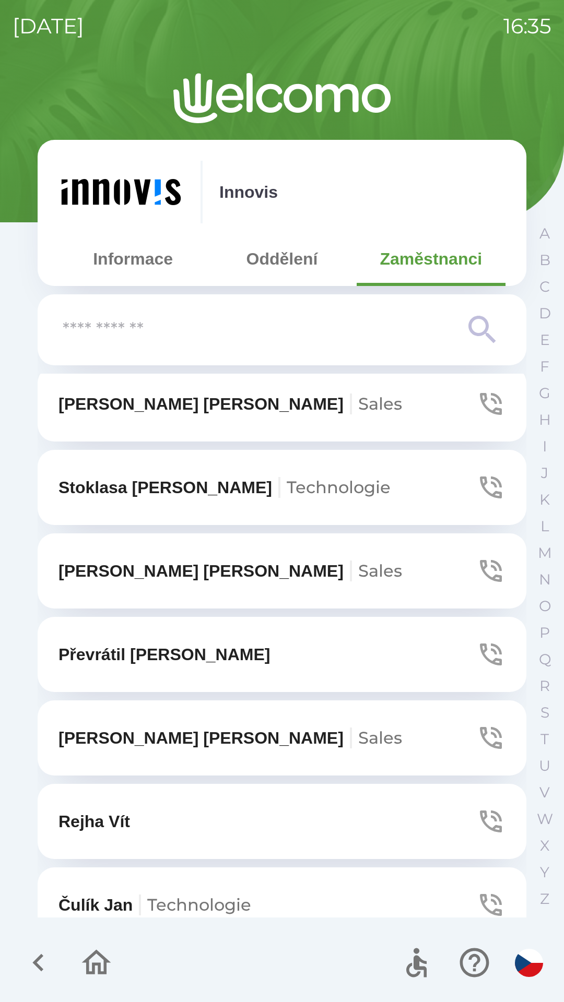
scroll to position [366, 0]
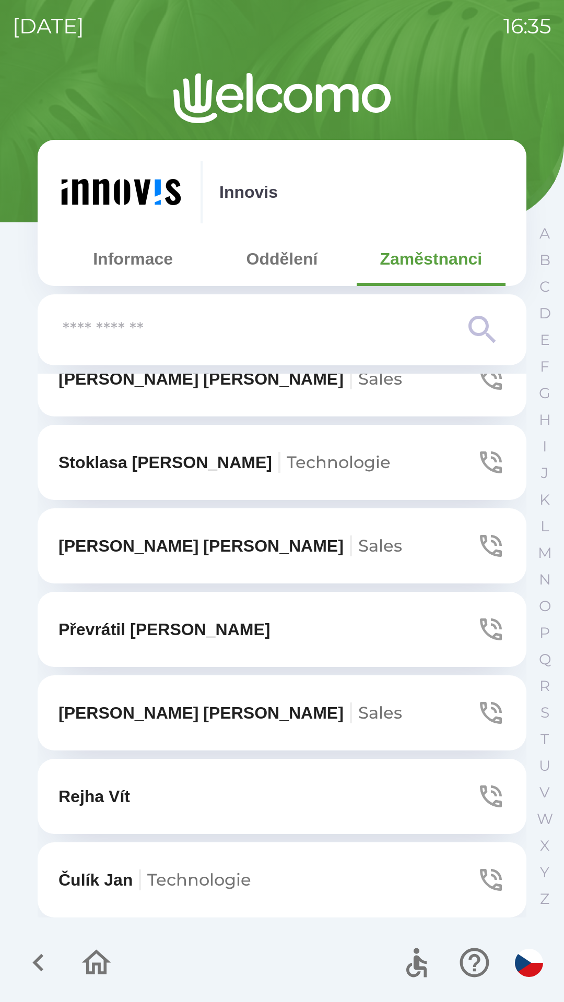
click at [182, 806] on button "[PERSON_NAME]" at bounding box center [282, 796] width 488 height 75
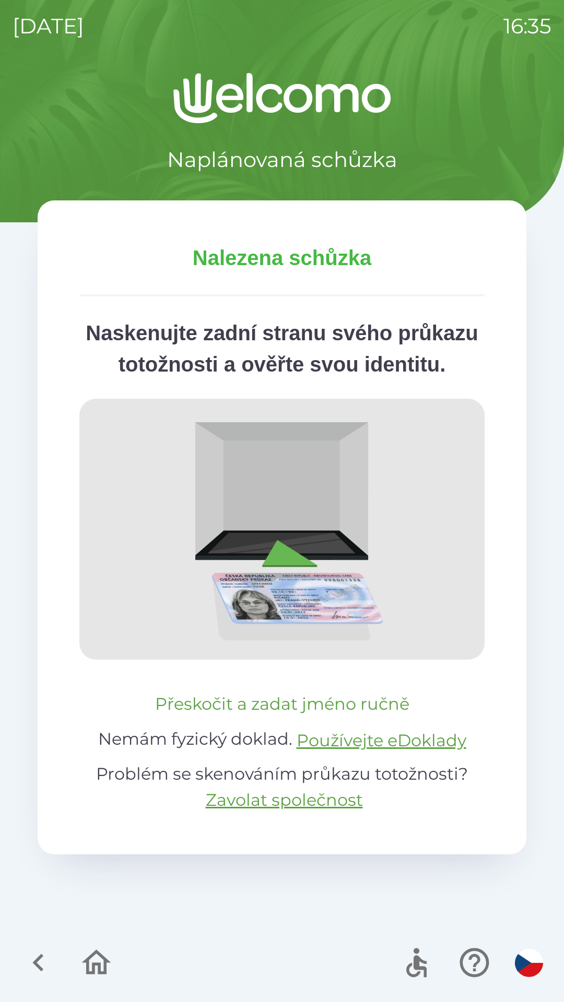
click at [291, 716] on button "Přeskočit a zadat jméno ručně" at bounding box center [282, 703] width 262 height 25
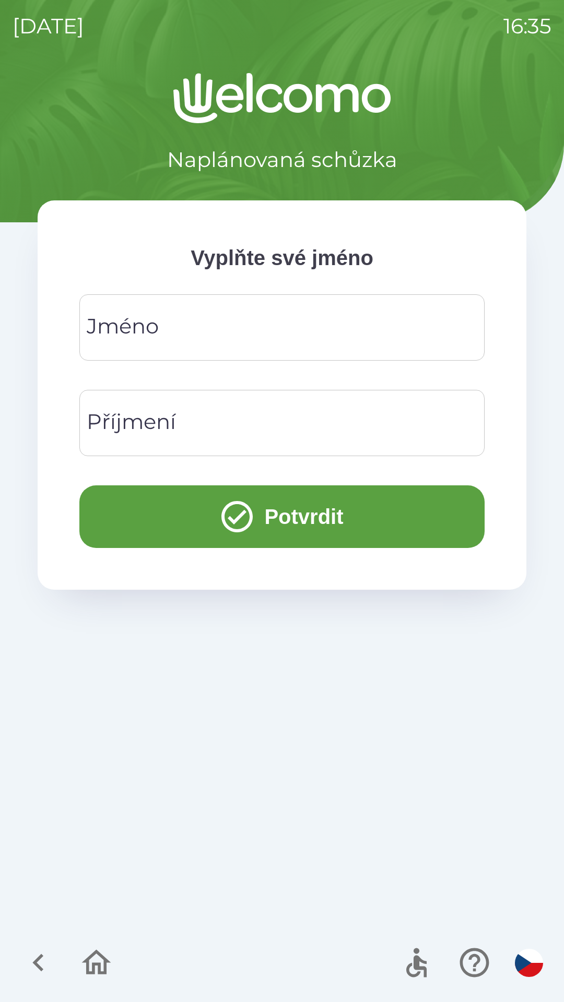
click at [203, 320] on input "Jméno" at bounding box center [282, 327] width 380 height 41
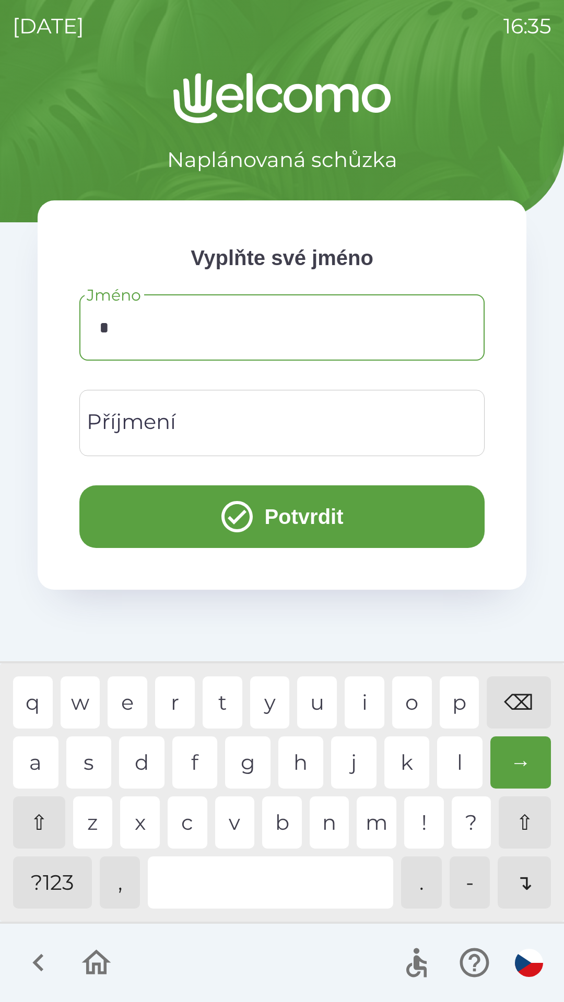
click at [230, 826] on div "v" at bounding box center [235, 822] width 40 height 52
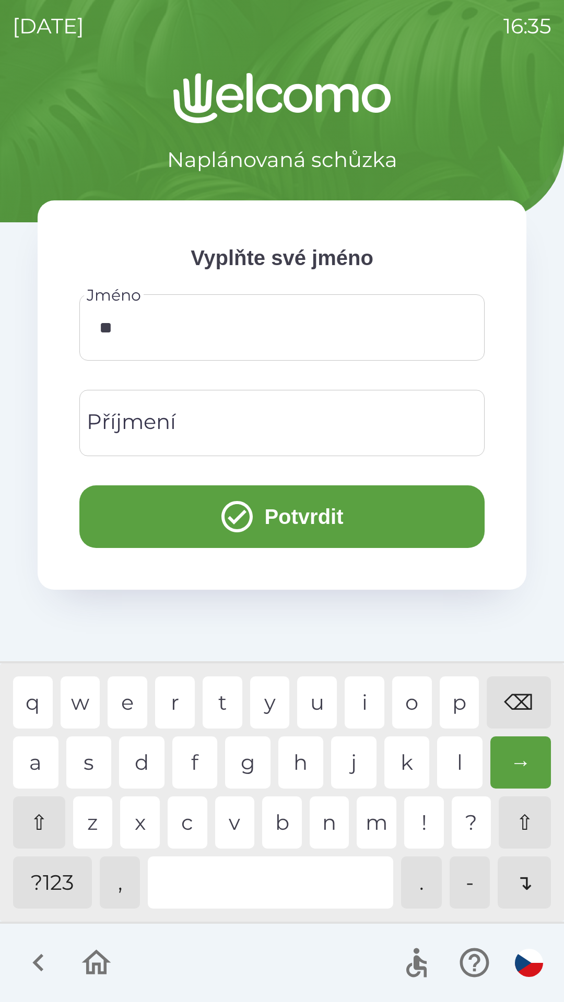
click at [362, 689] on div "i" at bounding box center [364, 702] width 40 height 52
type input "***"
click at [170, 424] on div "Příjmení Příjmení" at bounding box center [281, 423] width 405 height 66
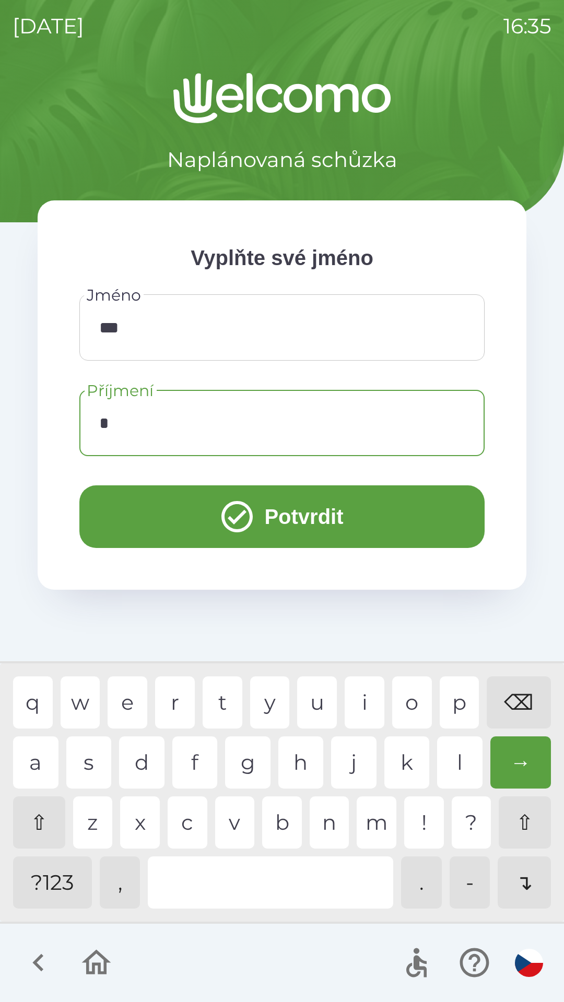
click at [175, 691] on div "r" at bounding box center [175, 702] width 40 height 52
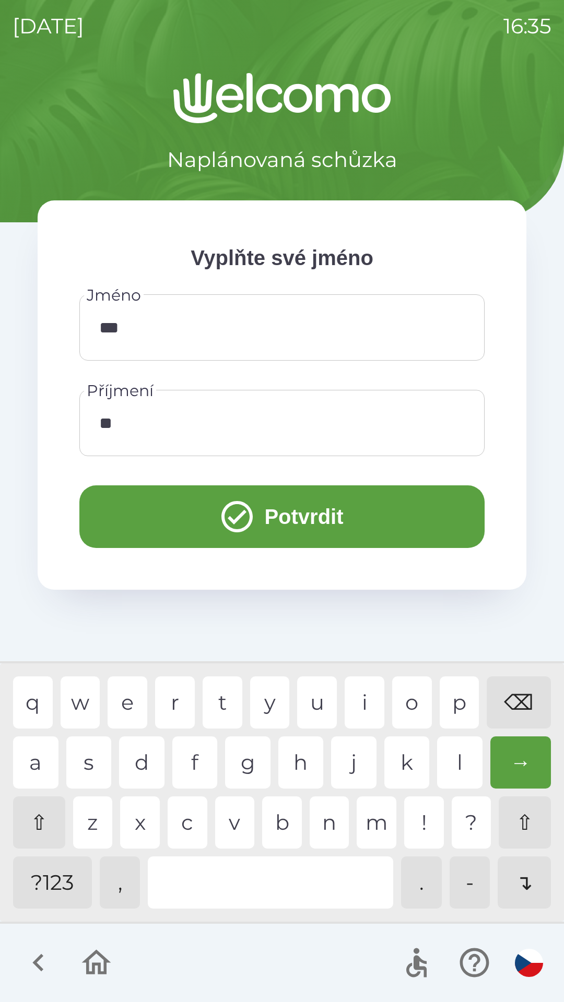
click at [133, 693] on div "e" at bounding box center [127, 702] width 40 height 52
type input "*****"
click at [337, 513] on button "Potvrdit" at bounding box center [281, 516] width 405 height 63
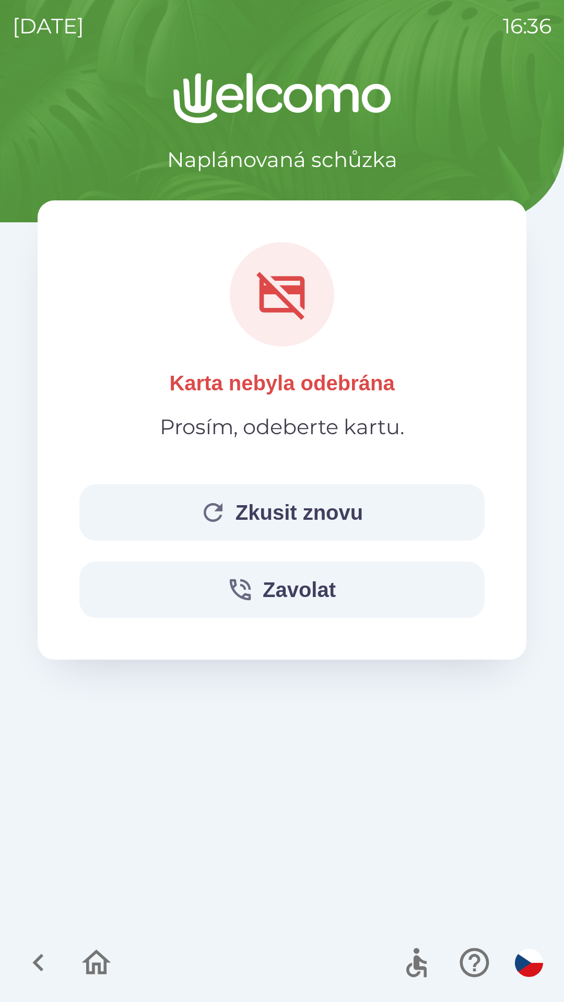
click at [95, 951] on icon "button" at bounding box center [96, 962] width 29 height 25
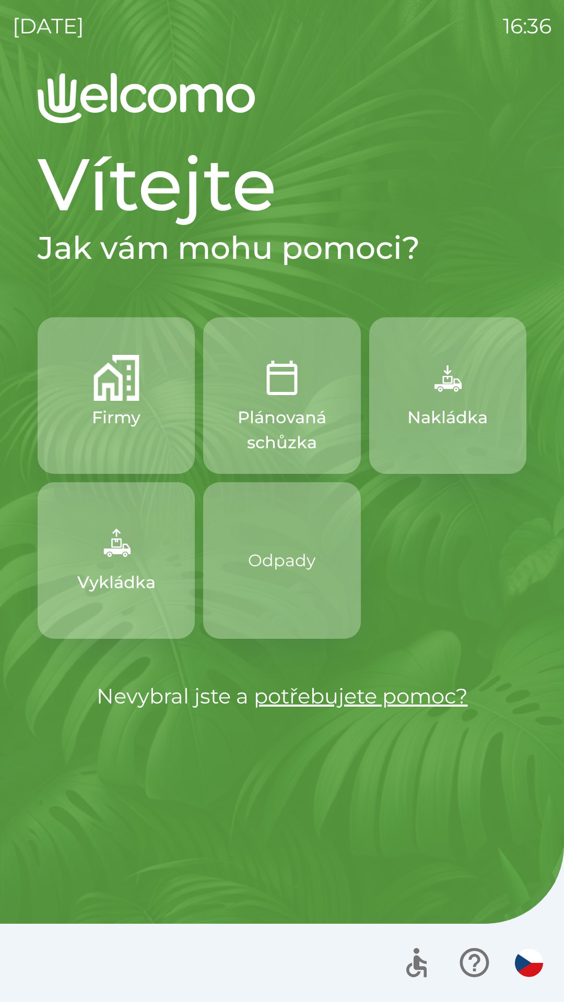
click at [128, 373] on img "button" at bounding box center [116, 378] width 46 height 46
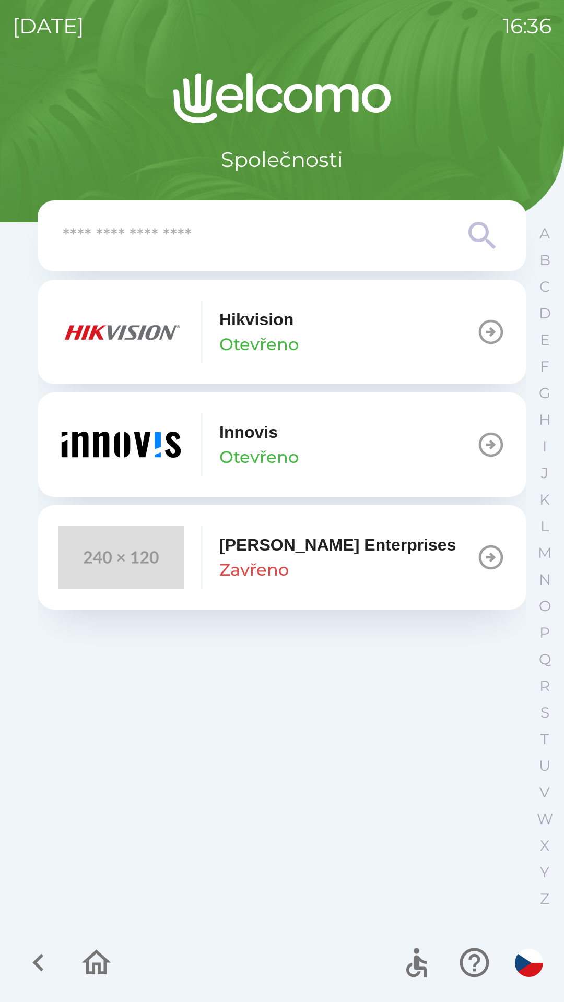
click at [314, 434] on button "[PERSON_NAME]" at bounding box center [282, 444] width 488 height 104
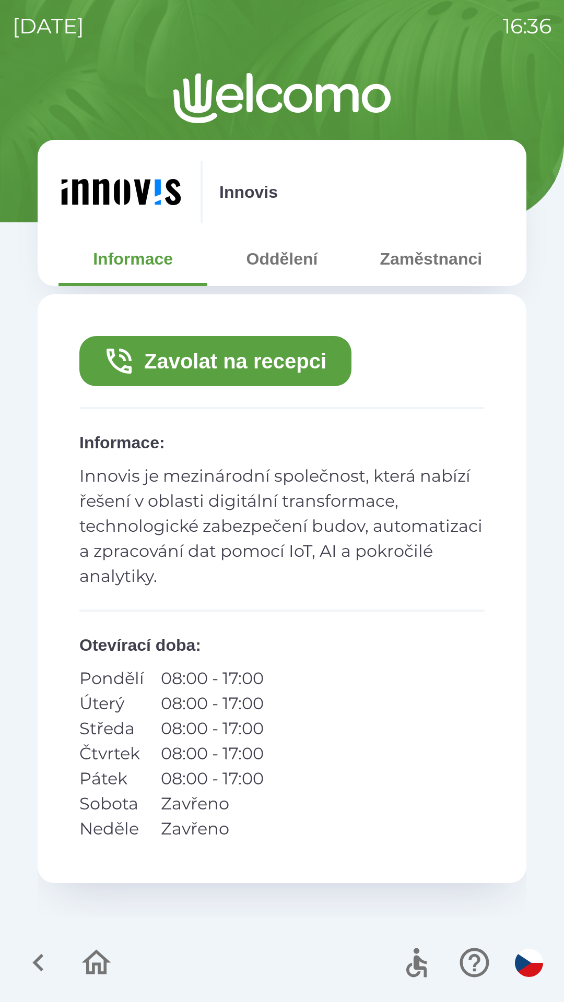
click at [405, 266] on button "Zaměstnanci" at bounding box center [430, 259] width 149 height 38
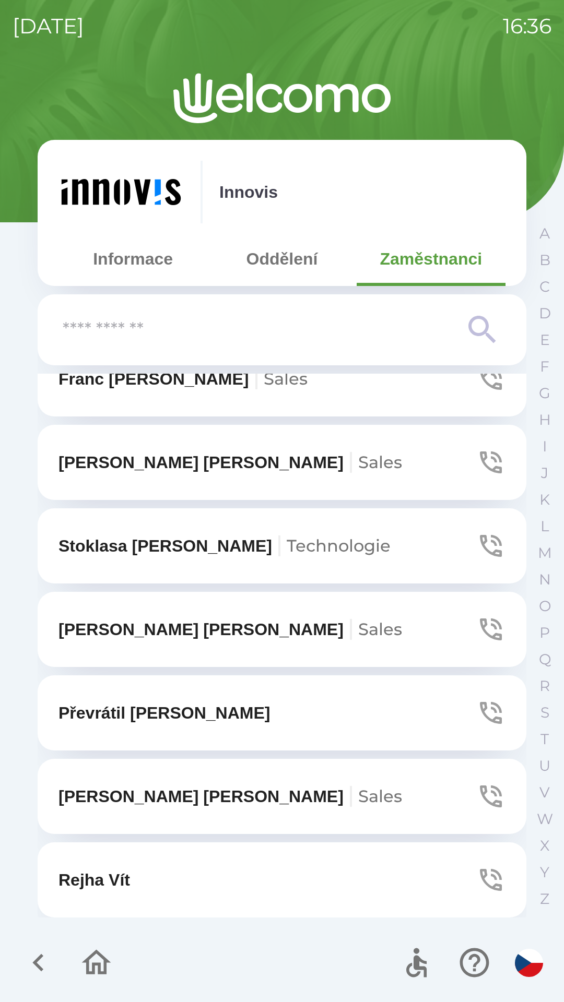
scroll to position [285, 0]
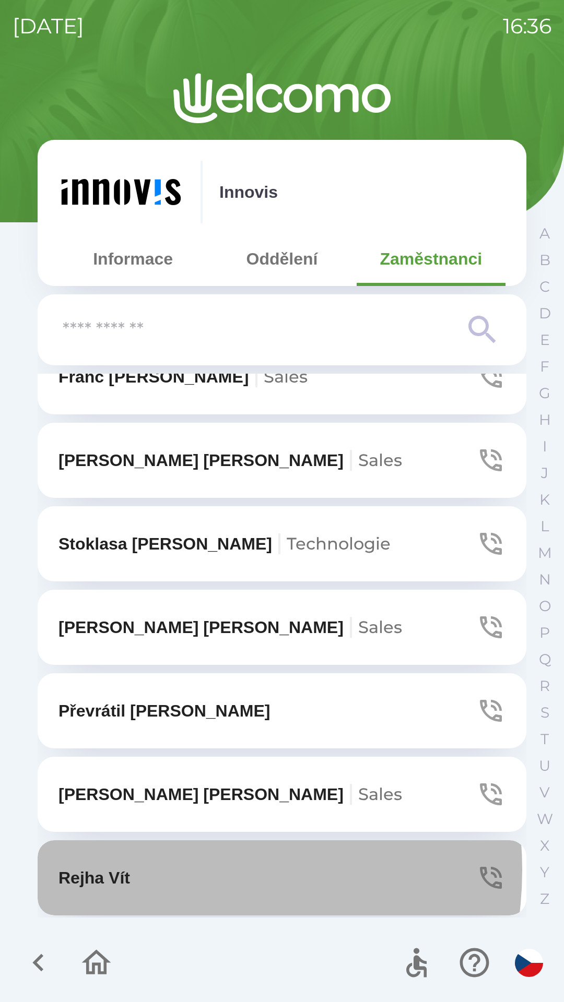
click at [167, 870] on button "[PERSON_NAME]" at bounding box center [282, 877] width 488 height 75
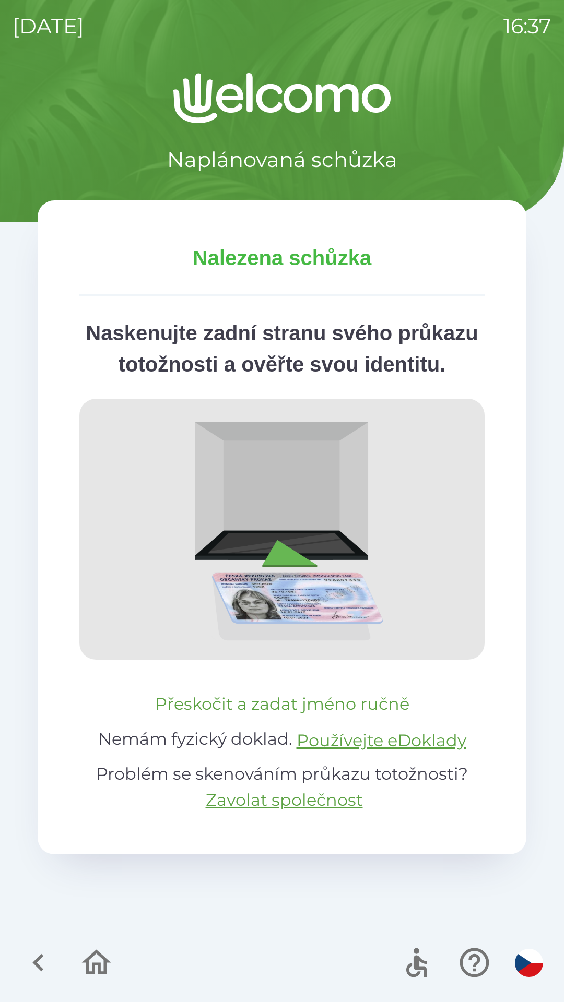
click at [336, 716] on button "Přeskočit a zadat jméno ručně" at bounding box center [282, 703] width 262 height 25
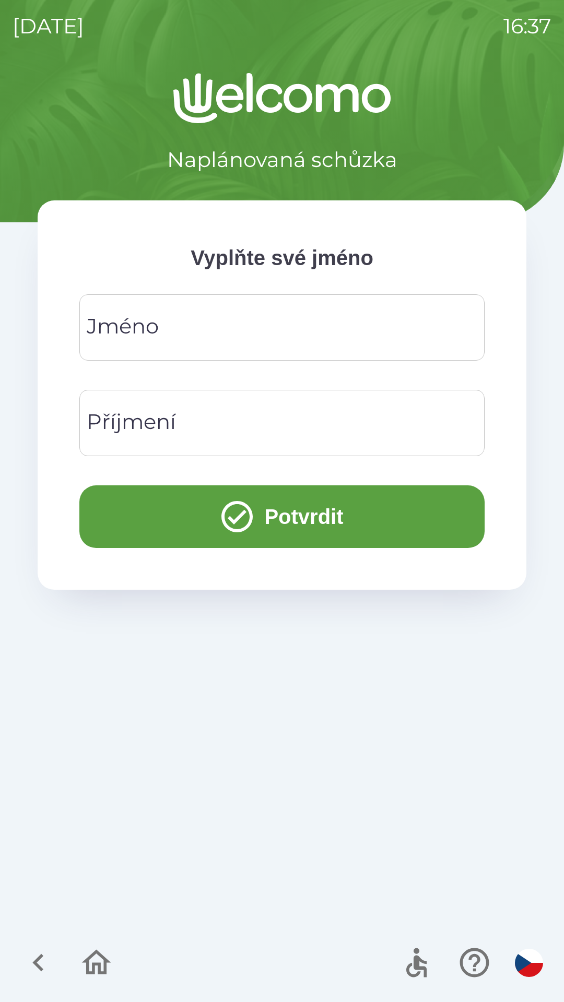
click at [186, 316] on input "Jméno" at bounding box center [282, 327] width 380 height 41
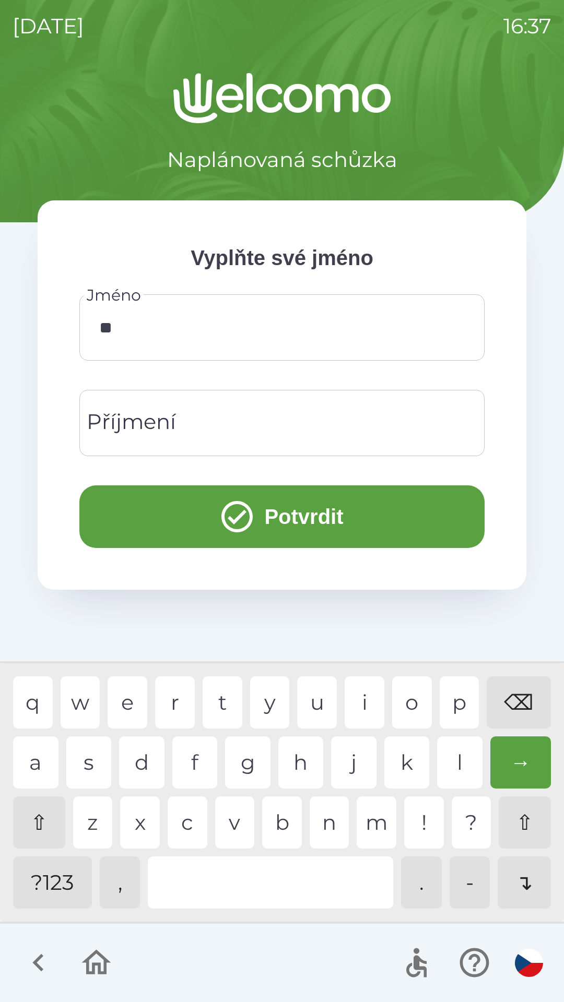
type input "***"
click at [213, 701] on div "t" at bounding box center [222, 702] width 40 height 52
click at [201, 411] on input "Příjmení" at bounding box center [282, 422] width 380 height 41
type input "***"
click at [320, 509] on button "Potvrdit" at bounding box center [281, 516] width 405 height 63
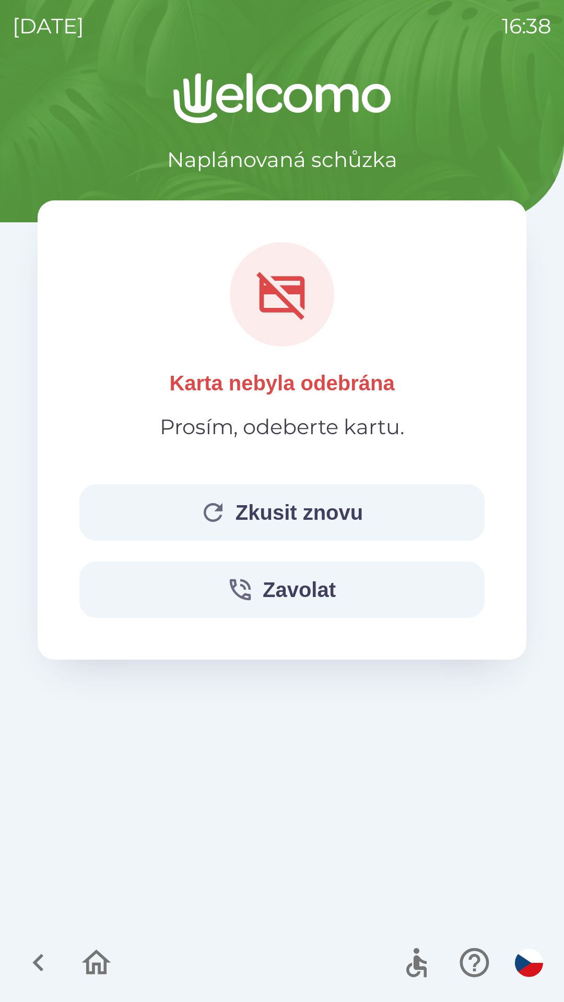
click at [306, 499] on button "Zkusit znovu" at bounding box center [281, 512] width 405 height 56
click at [266, 589] on button "Zavolat" at bounding box center [281, 589] width 405 height 56
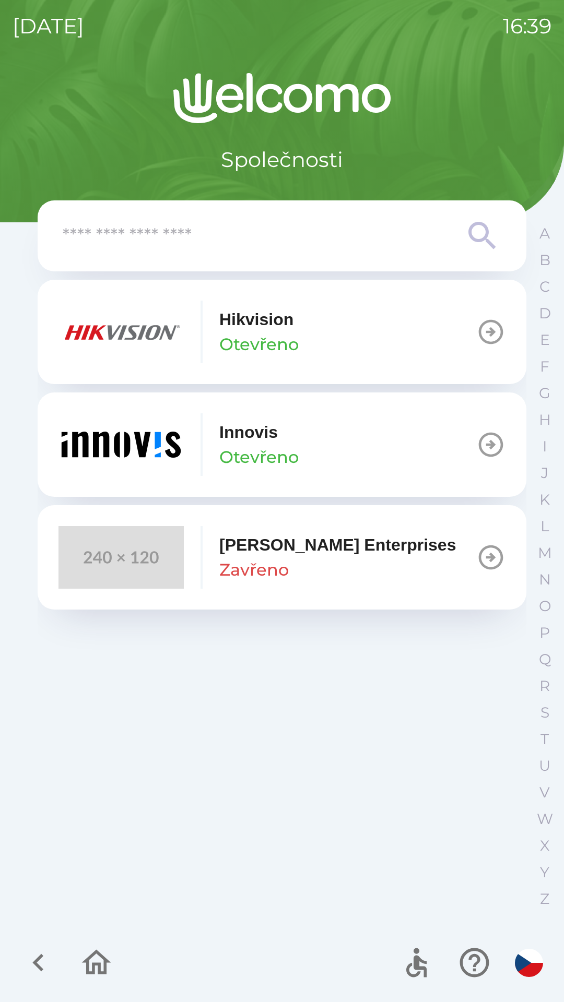
click at [309, 439] on button "[PERSON_NAME]" at bounding box center [282, 444] width 488 height 104
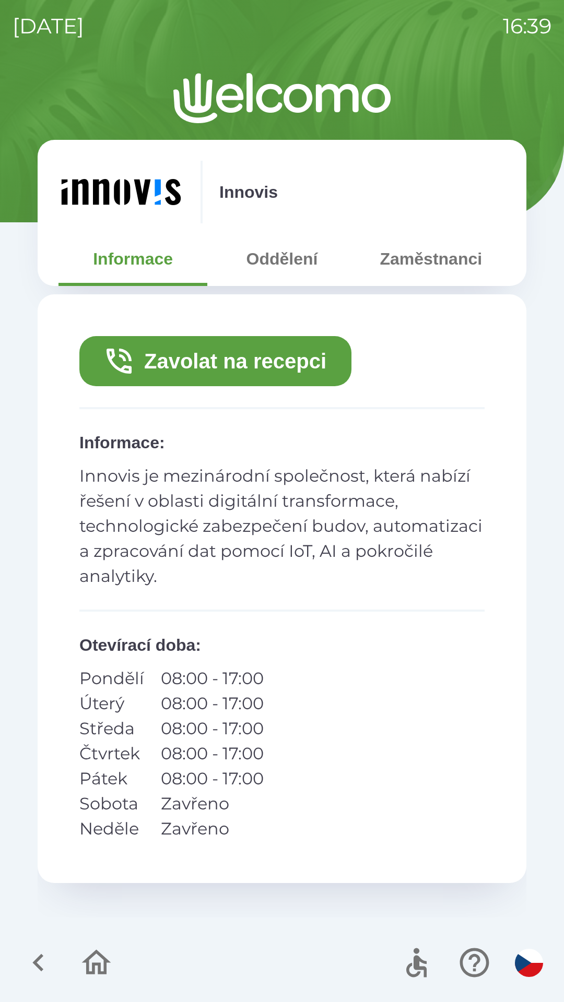
click at [412, 255] on button "Zaměstnanci" at bounding box center [430, 259] width 149 height 38
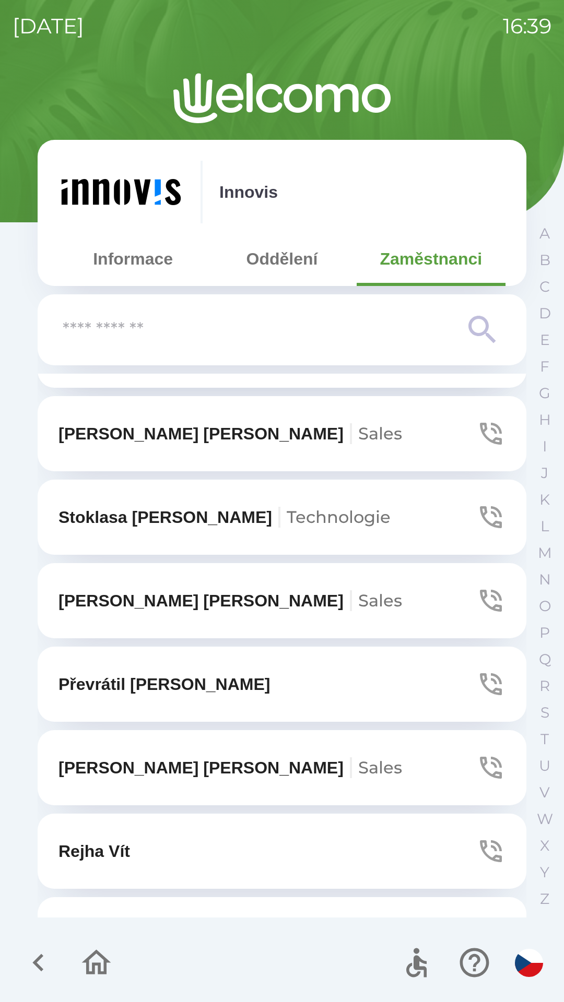
scroll to position [366, 0]
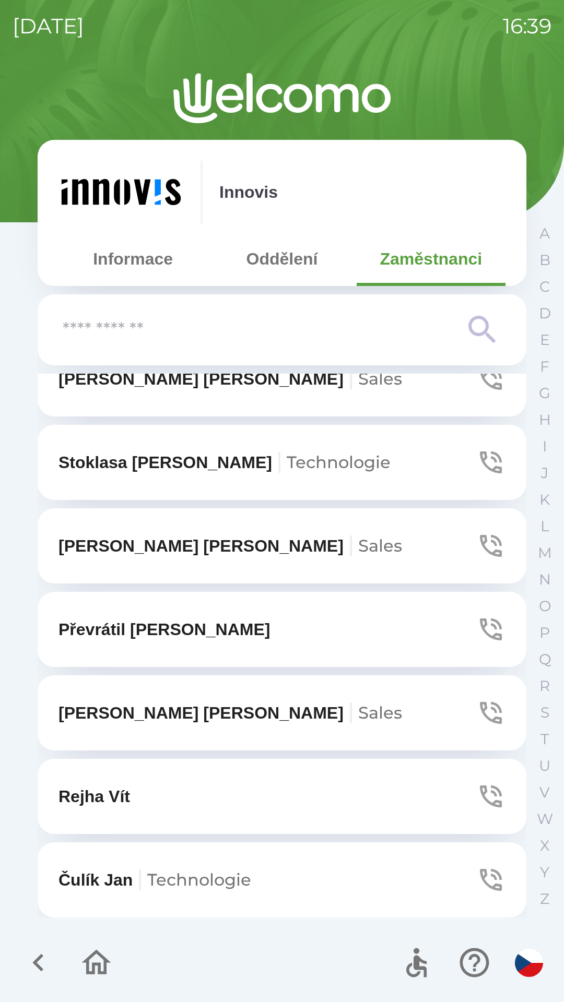
click at [166, 800] on button "[PERSON_NAME]" at bounding box center [282, 796] width 488 height 75
